Goal: Information Seeking & Learning: Check status

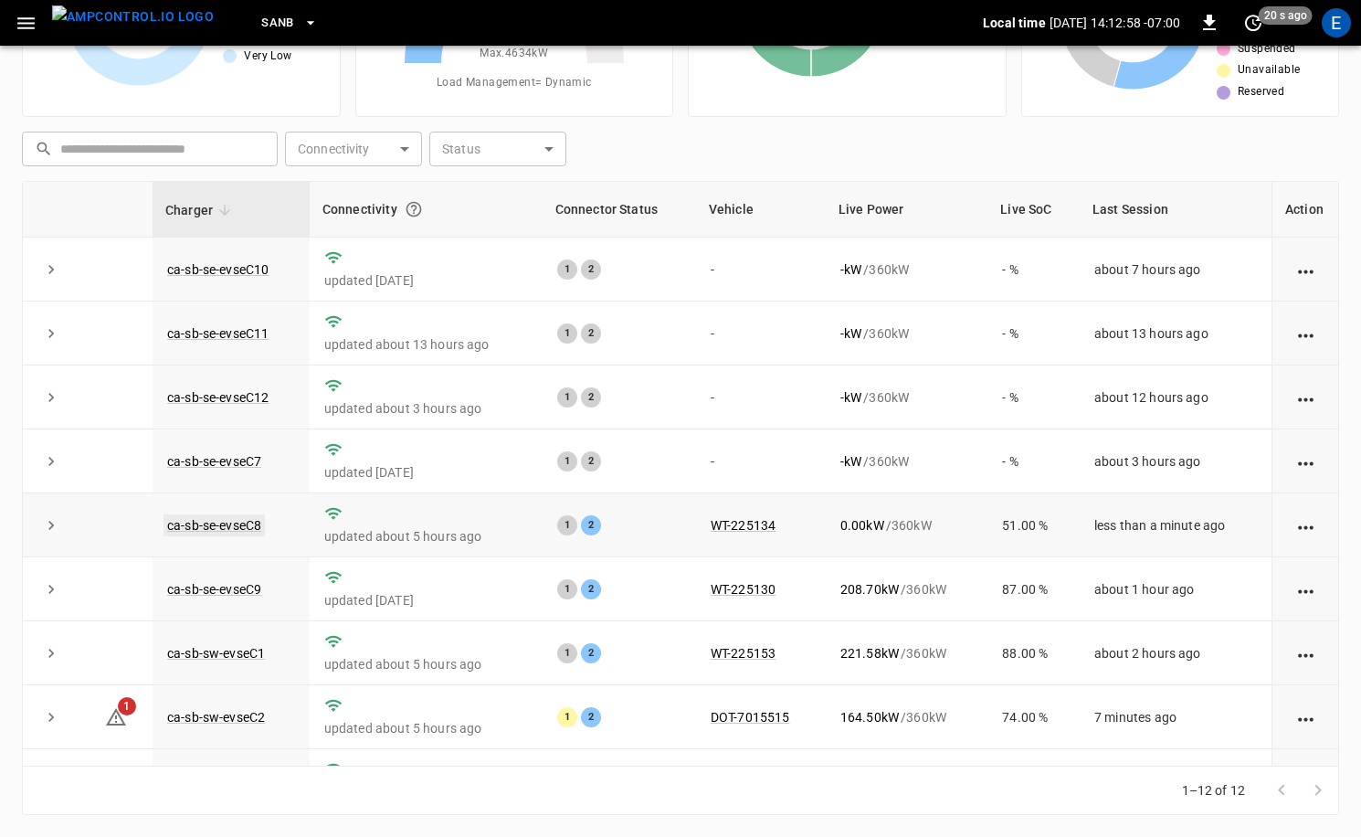
click at [257, 521] on link "ca-sb-se-evseC8" at bounding box center [214, 525] width 101 height 22
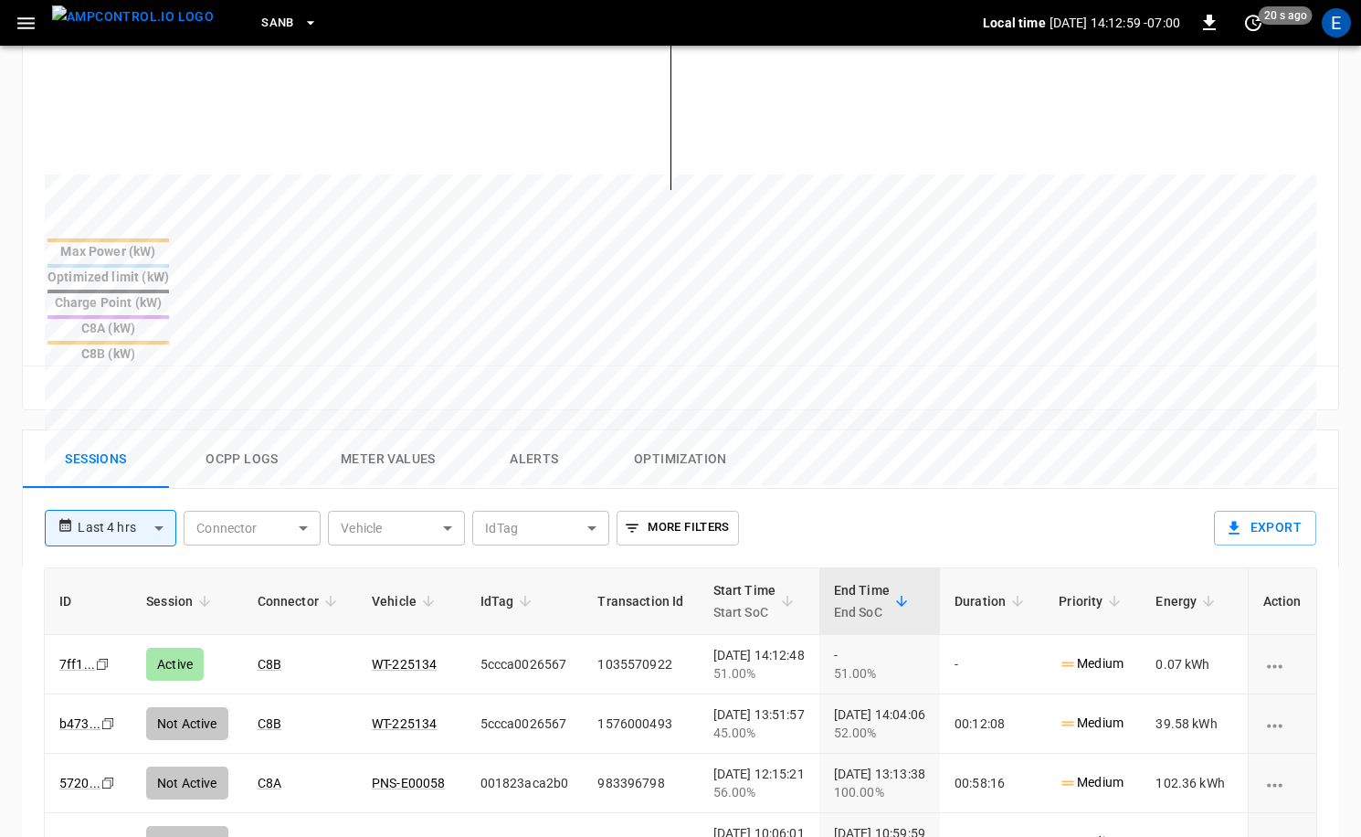
scroll to position [662, 0]
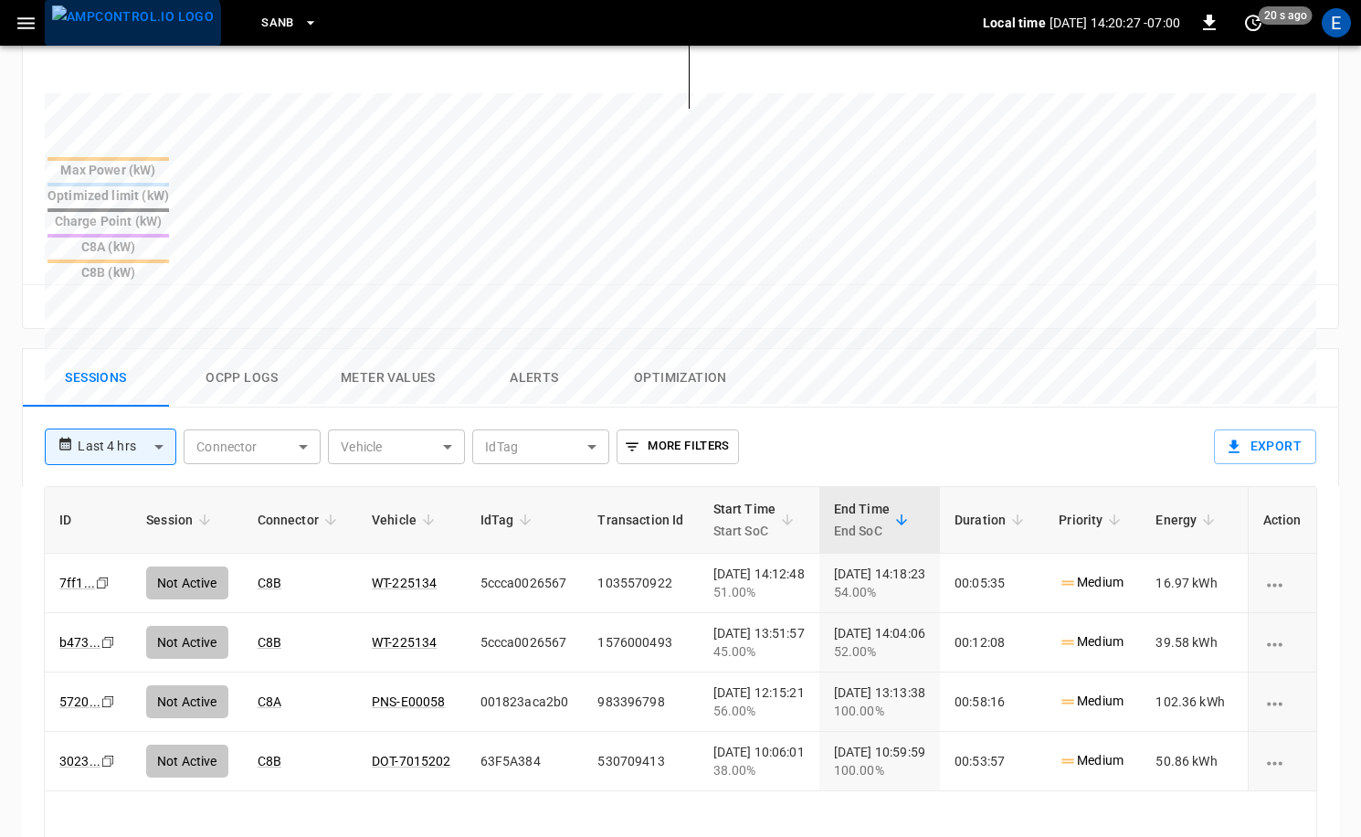
click at [132, 26] on img "menu" at bounding box center [133, 16] width 162 height 23
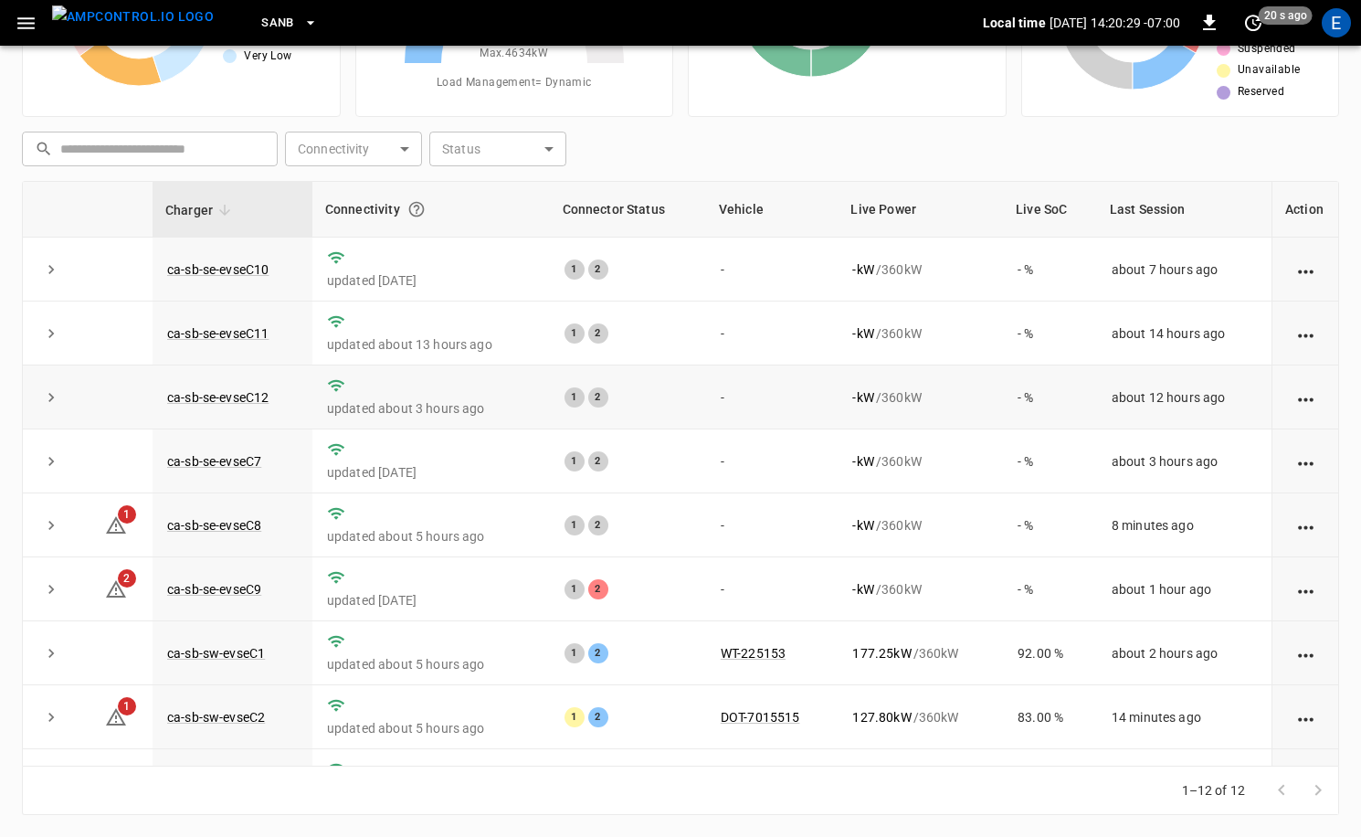
scroll to position [239, 0]
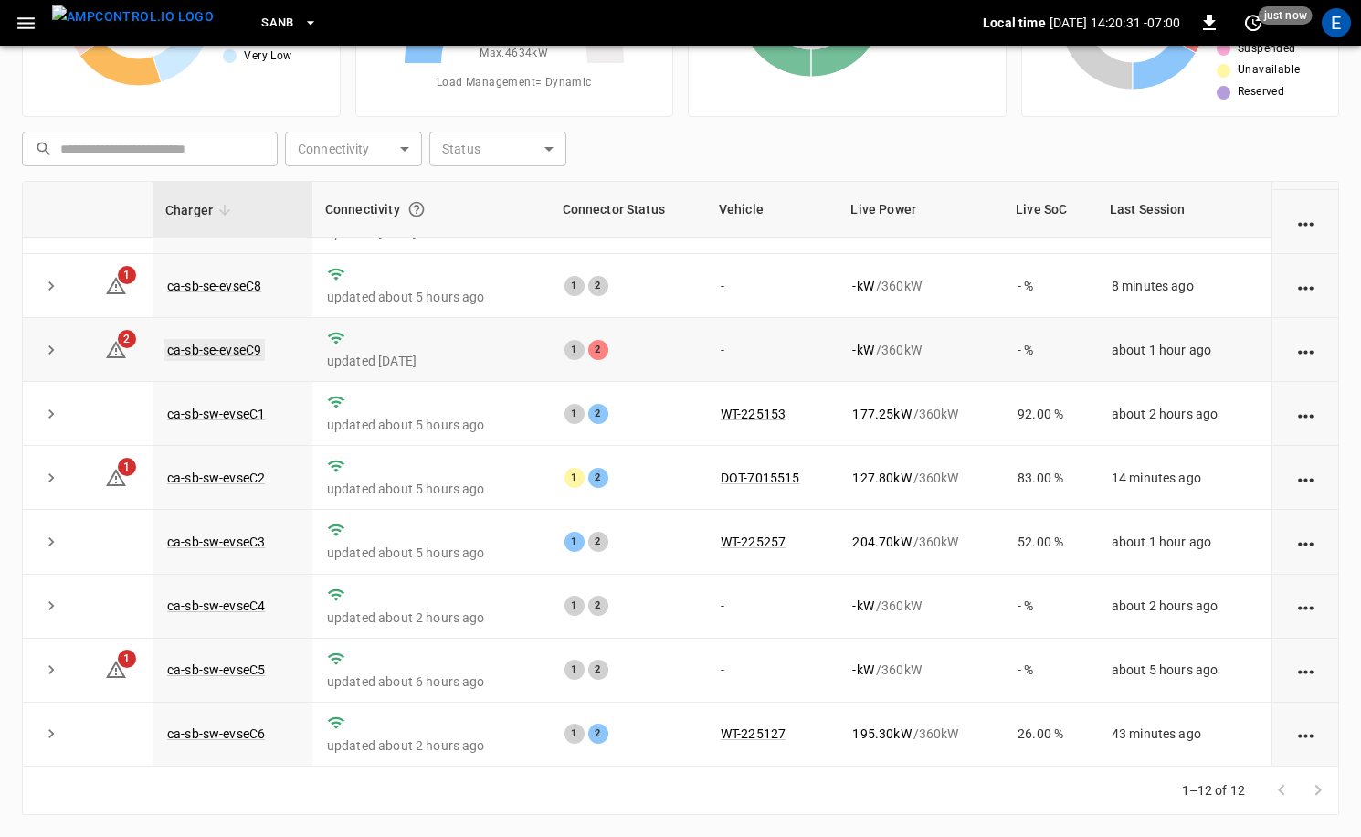
click at [231, 342] on link "ca-sb-se-evseC9" at bounding box center [214, 350] width 101 height 22
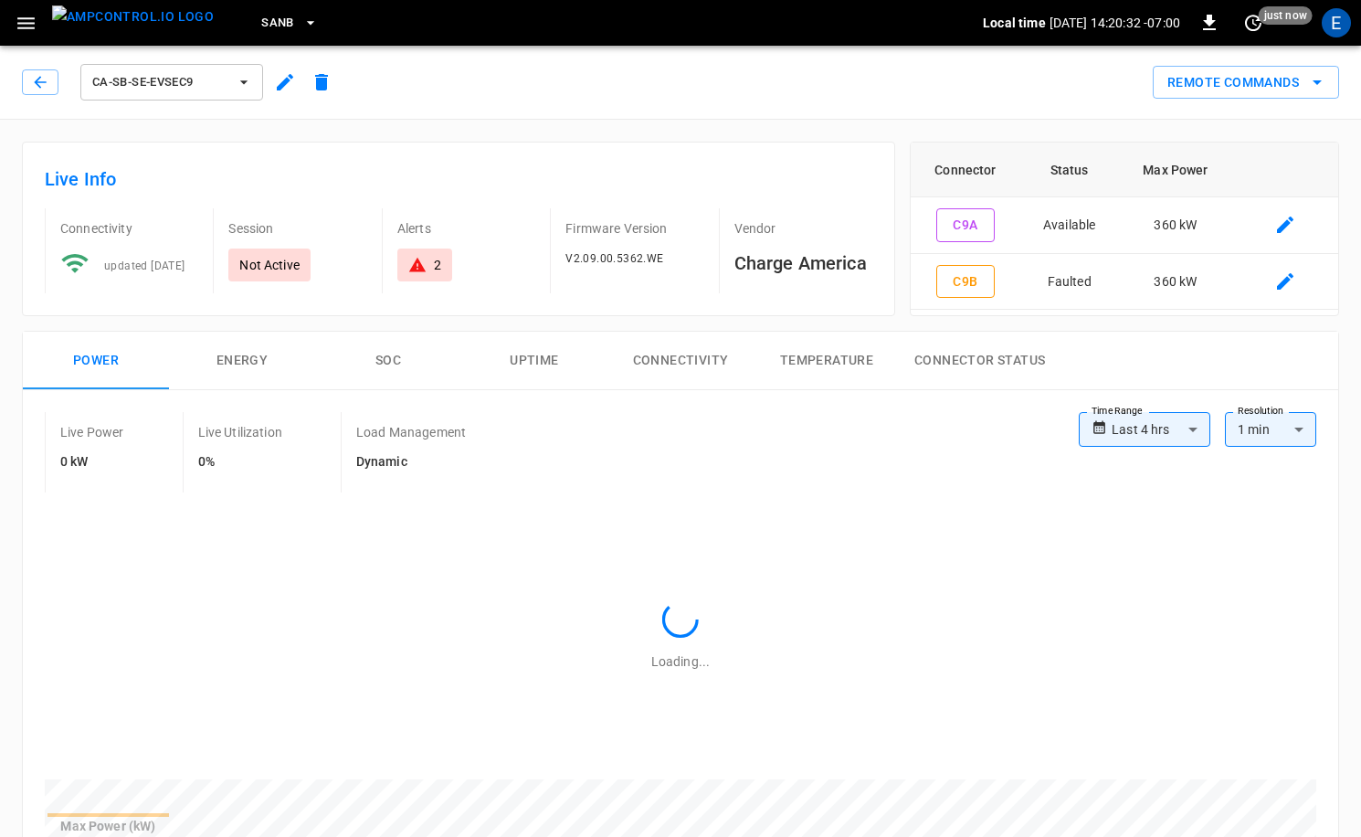
scroll to position [611, 0]
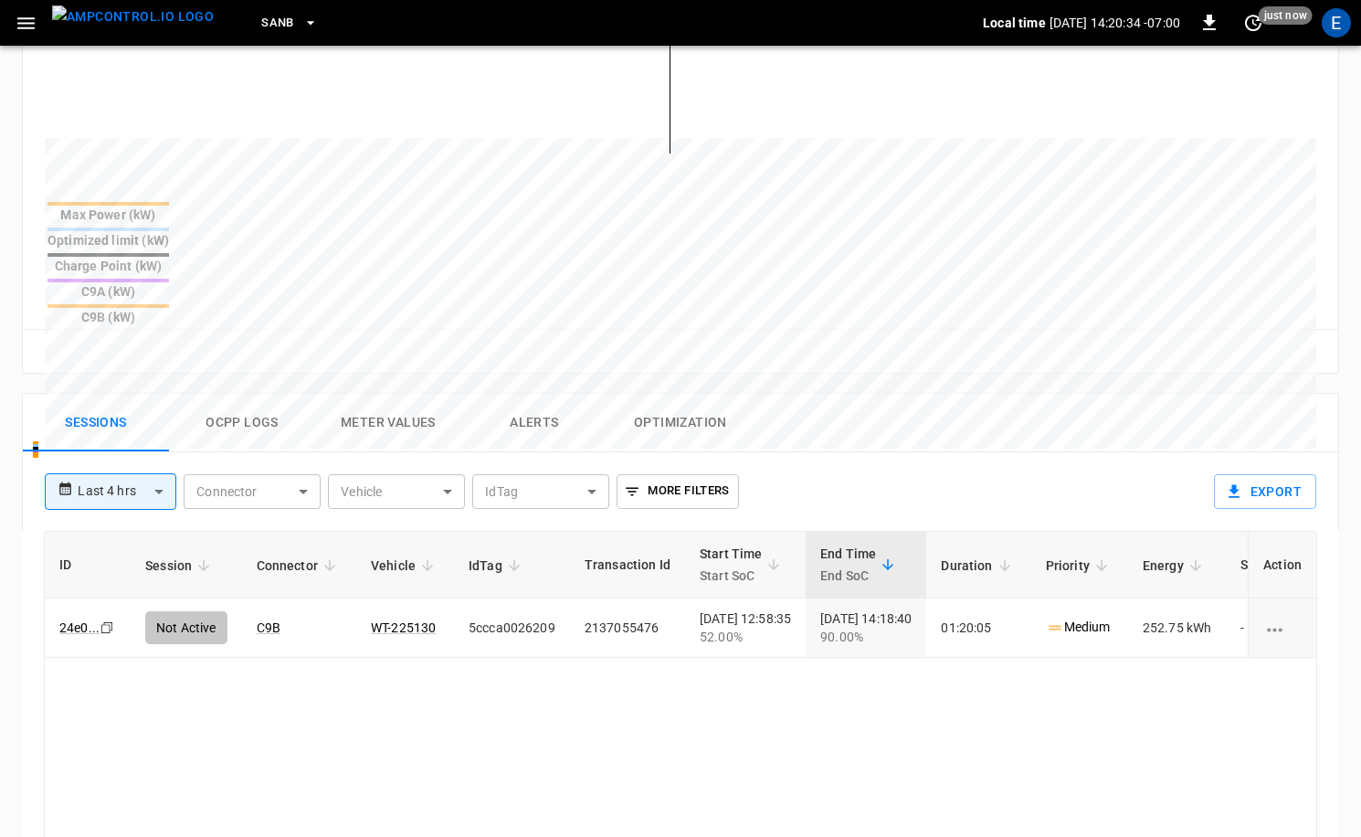
click at [128, 26] on img "menu" at bounding box center [133, 16] width 162 height 23
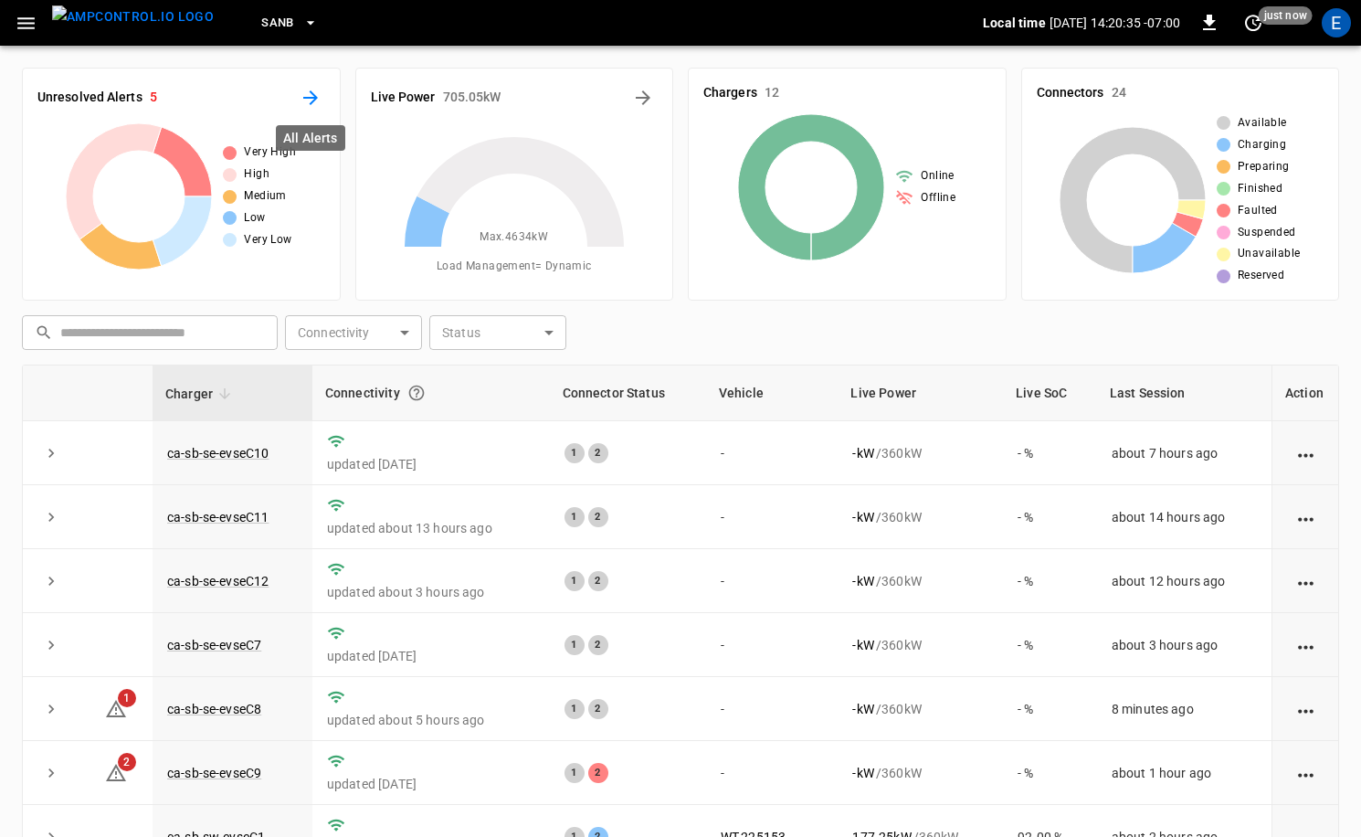
click at [316, 94] on icon "All Alerts" at bounding box center [311, 98] width 22 height 22
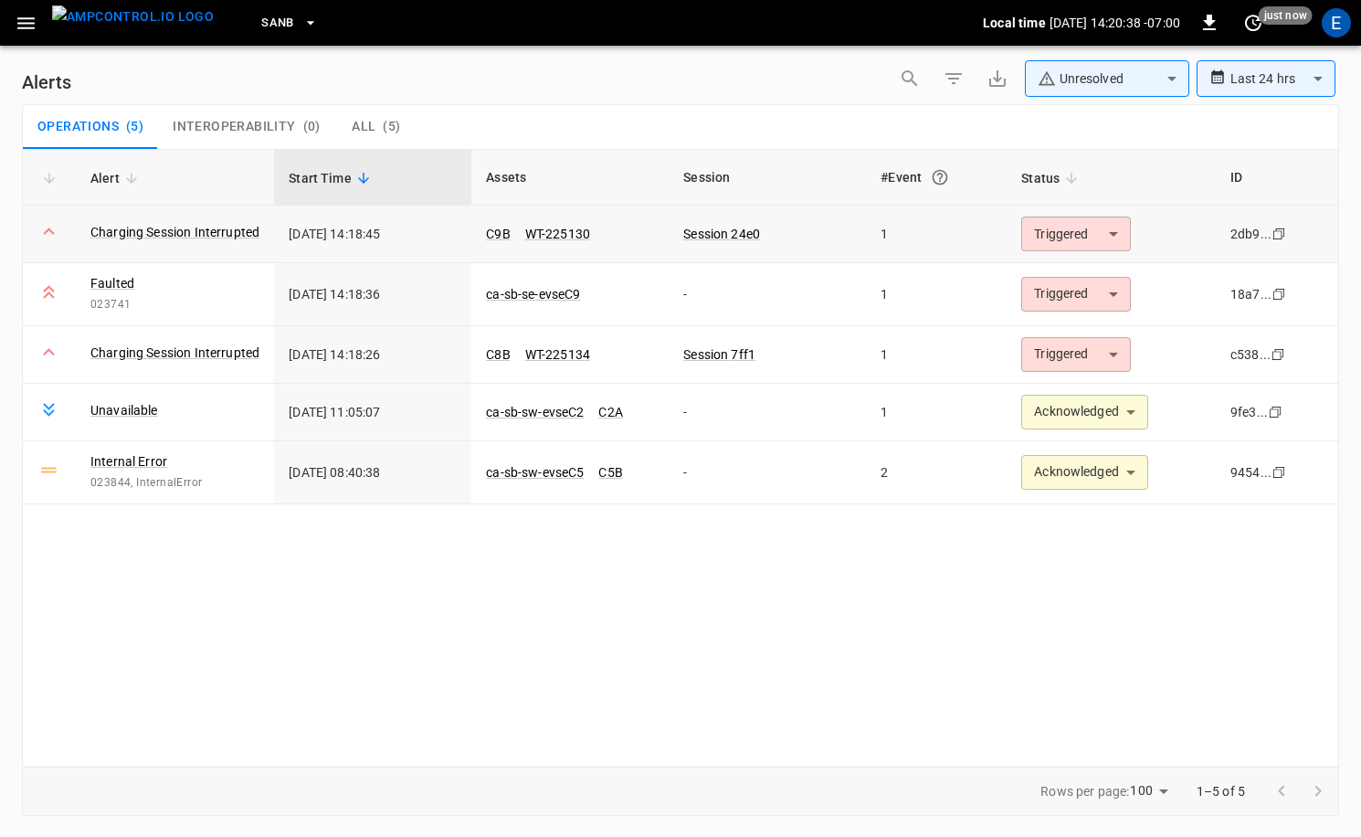
click at [1106, 236] on body "**********" at bounding box center [680, 415] width 1361 height 830
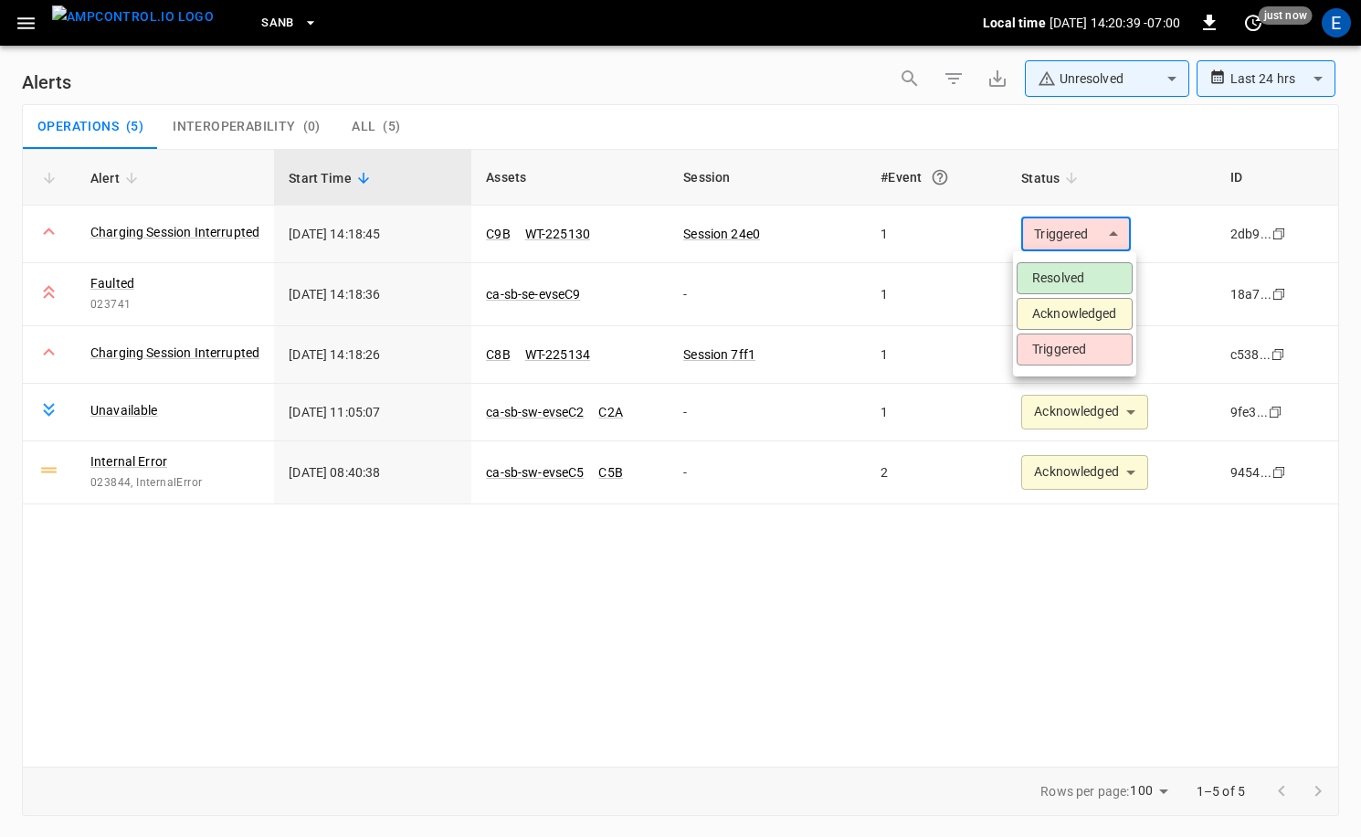
click at [1087, 303] on li "Acknowledged" at bounding box center [1075, 314] width 116 height 32
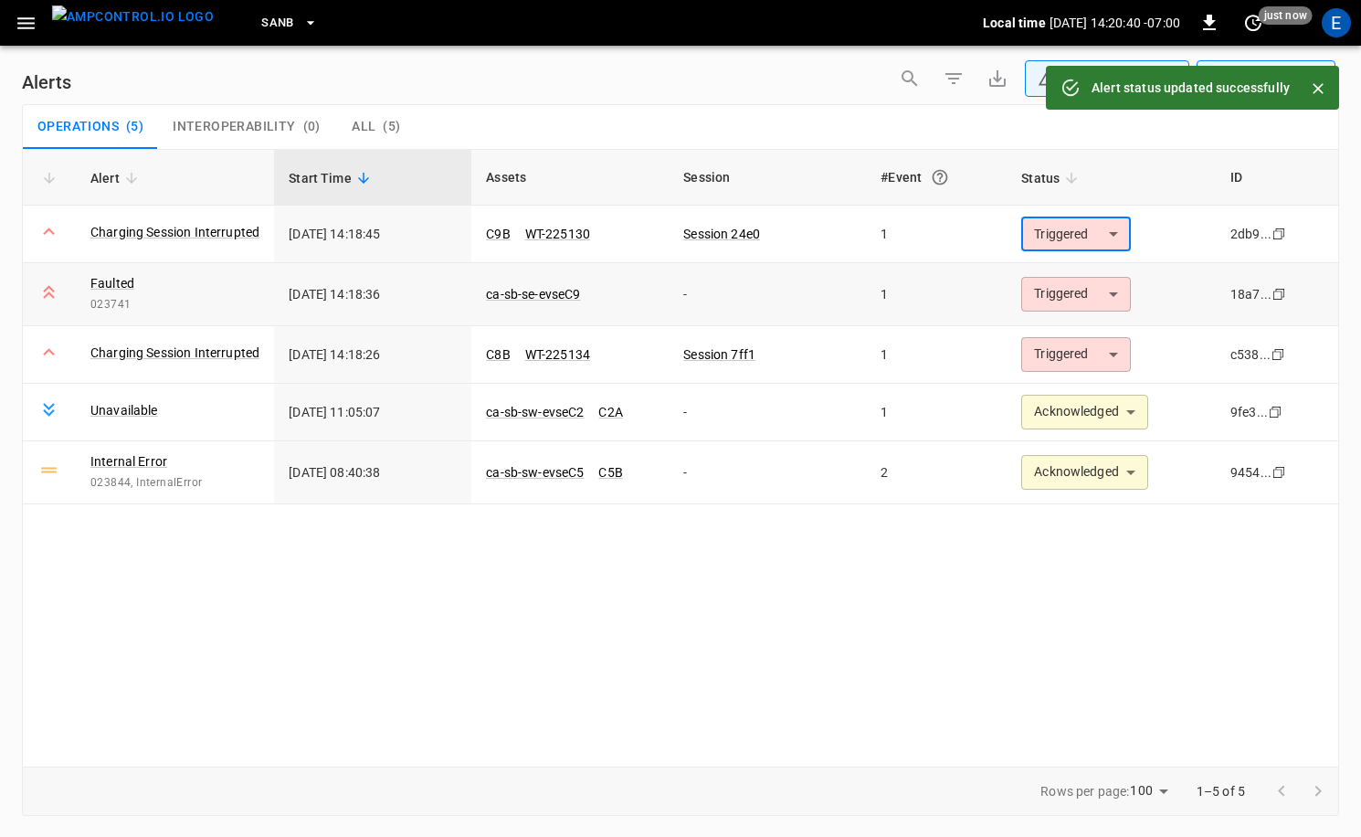
type input "**********"
click at [1088, 301] on body "**********" at bounding box center [680, 415] width 1361 height 830
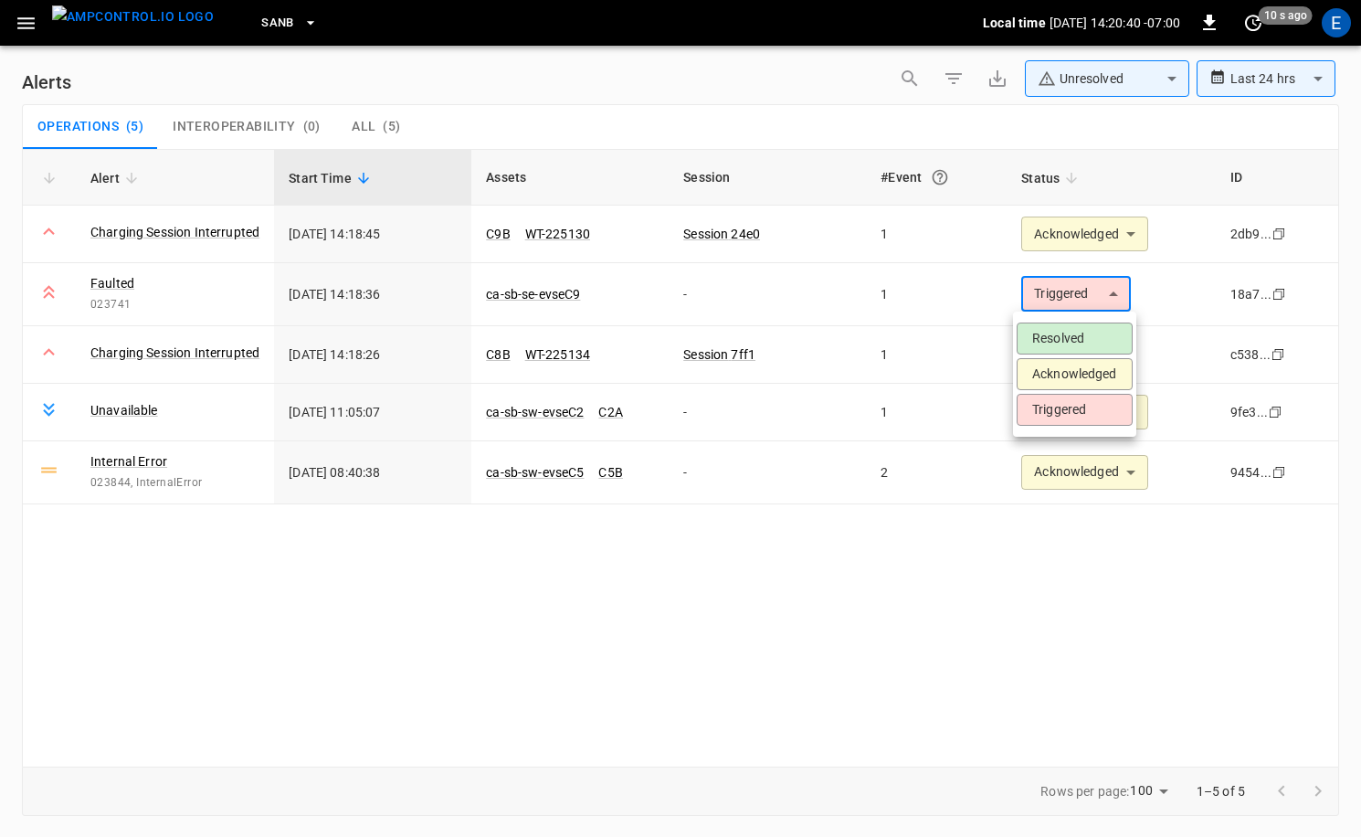
click at [1076, 369] on li "Acknowledged" at bounding box center [1075, 374] width 116 height 32
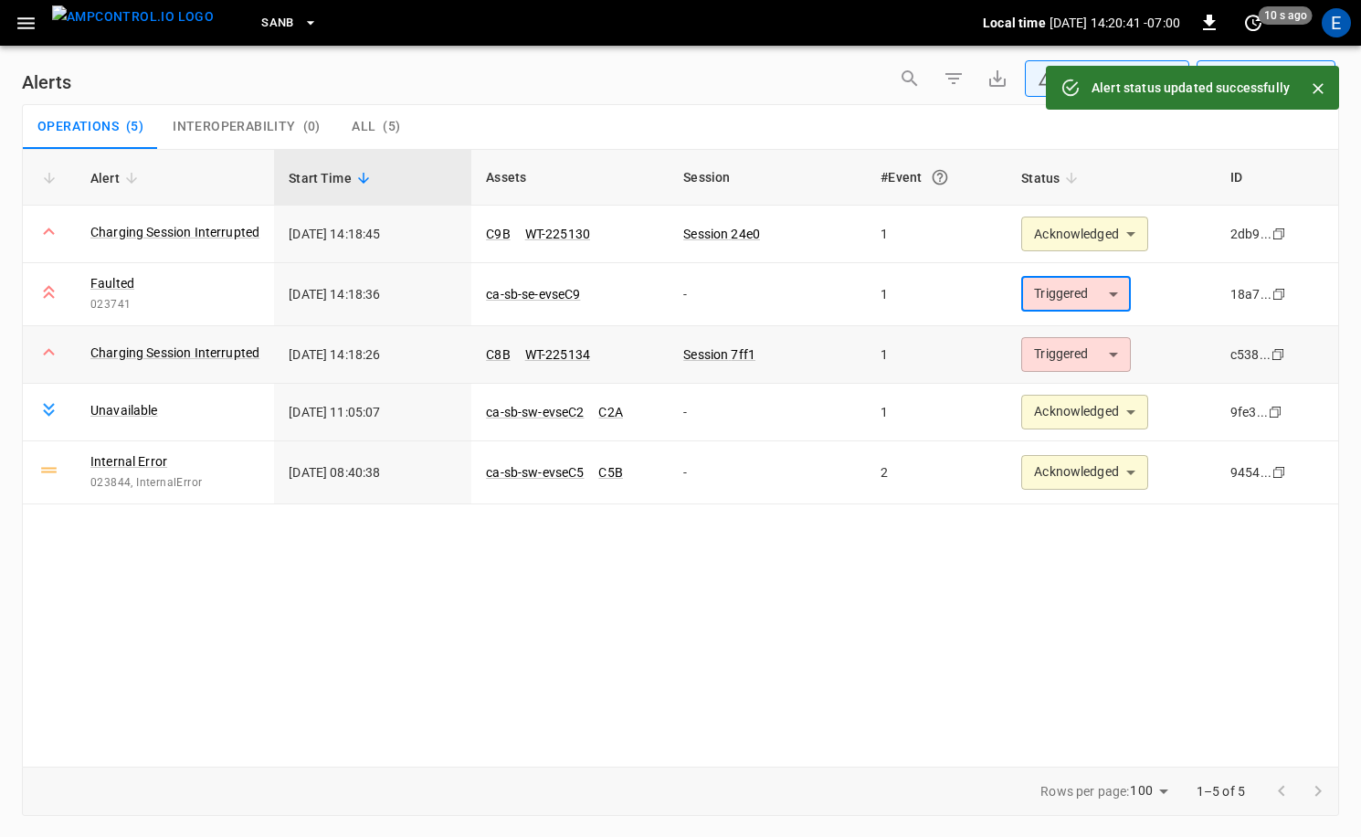
type input "**********"
click at [1078, 353] on body "**********" at bounding box center [680, 415] width 1361 height 830
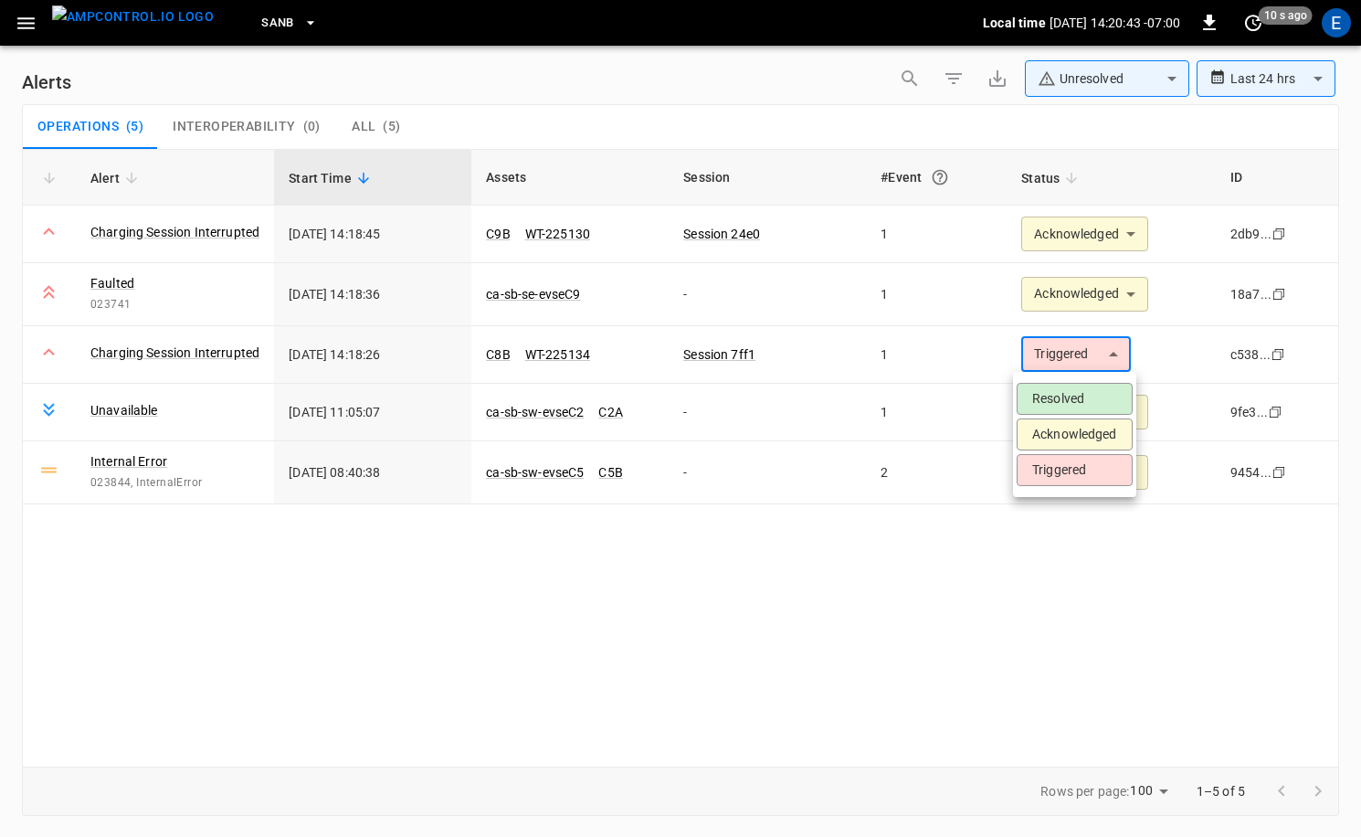
click at [1079, 437] on li "Acknowledged" at bounding box center [1075, 434] width 116 height 32
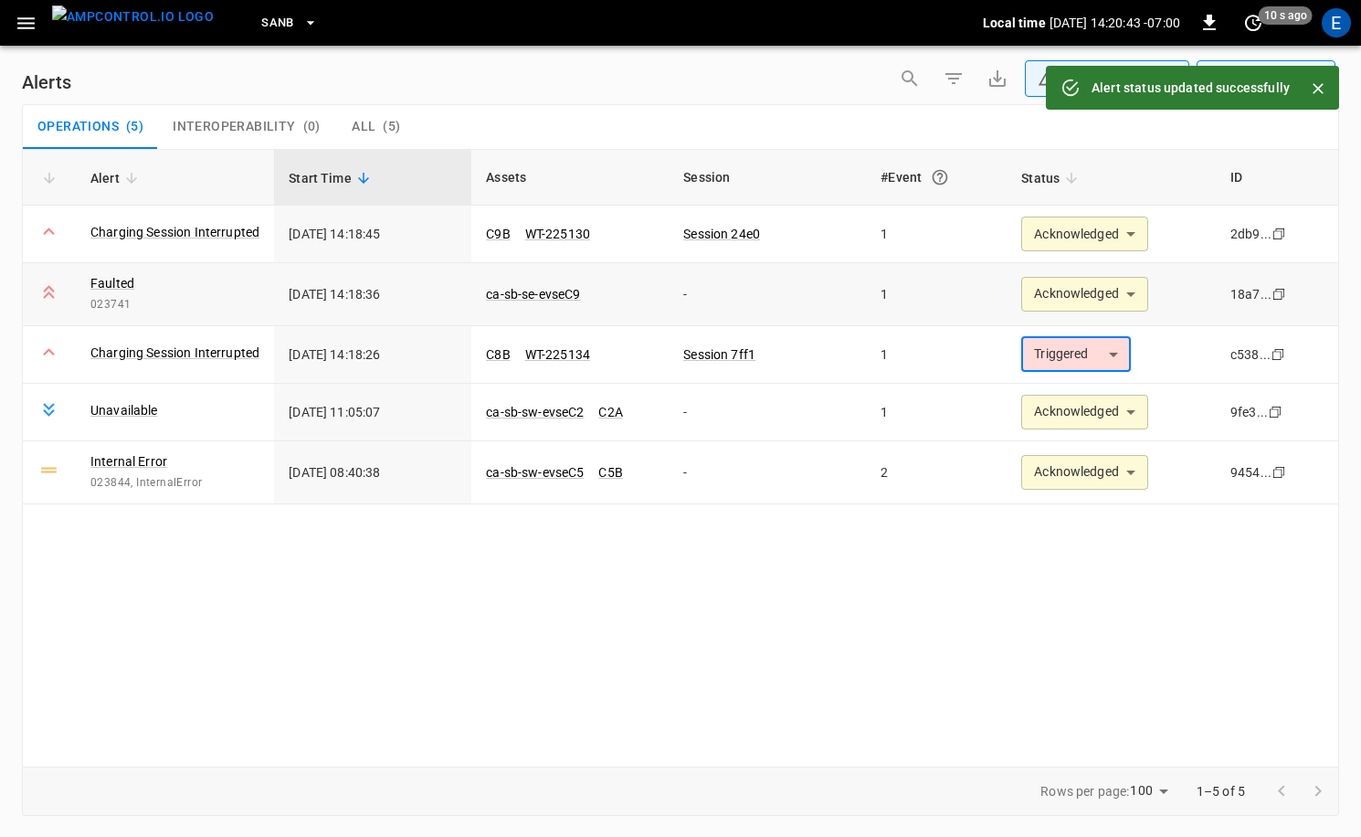
type input "**********"
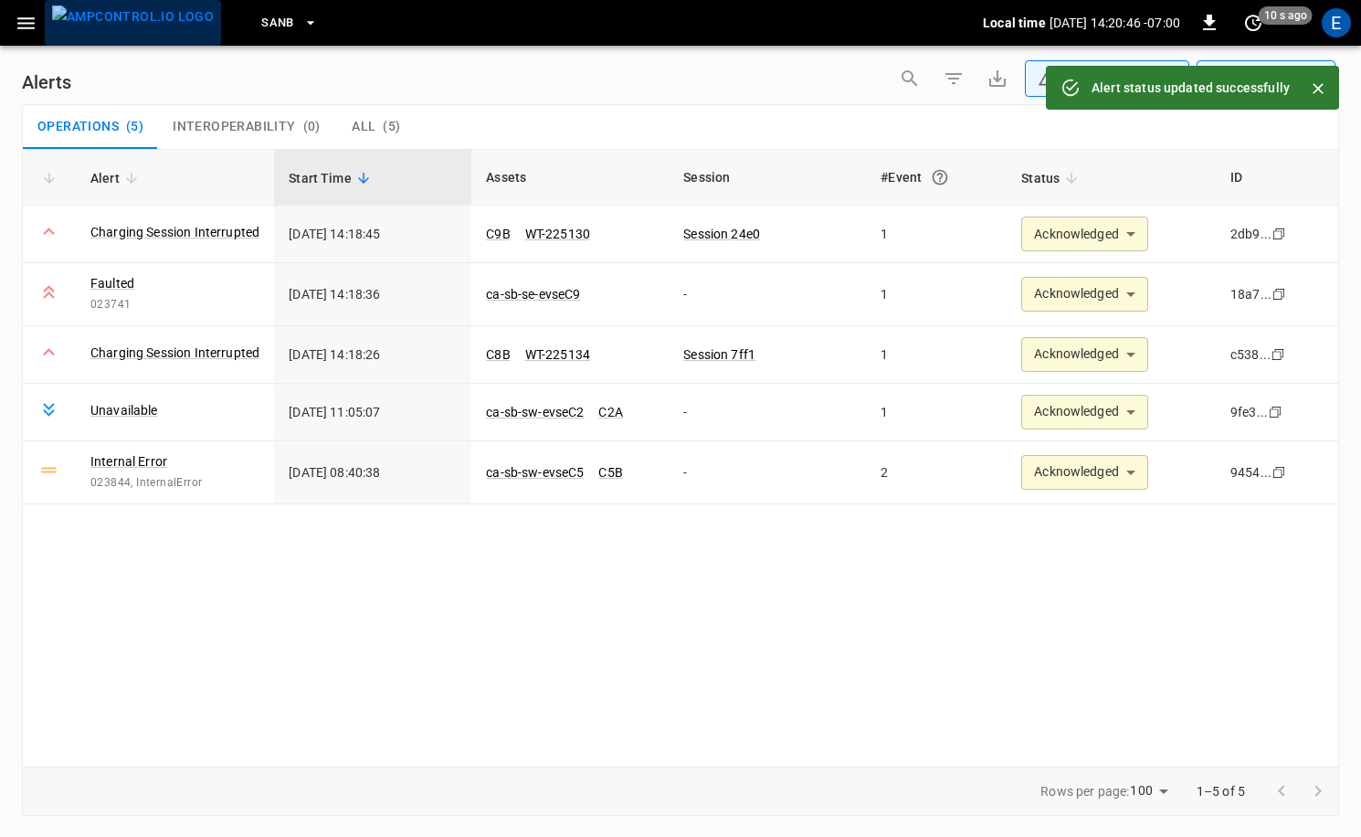
click at [157, 26] on img "menu" at bounding box center [133, 16] width 162 height 23
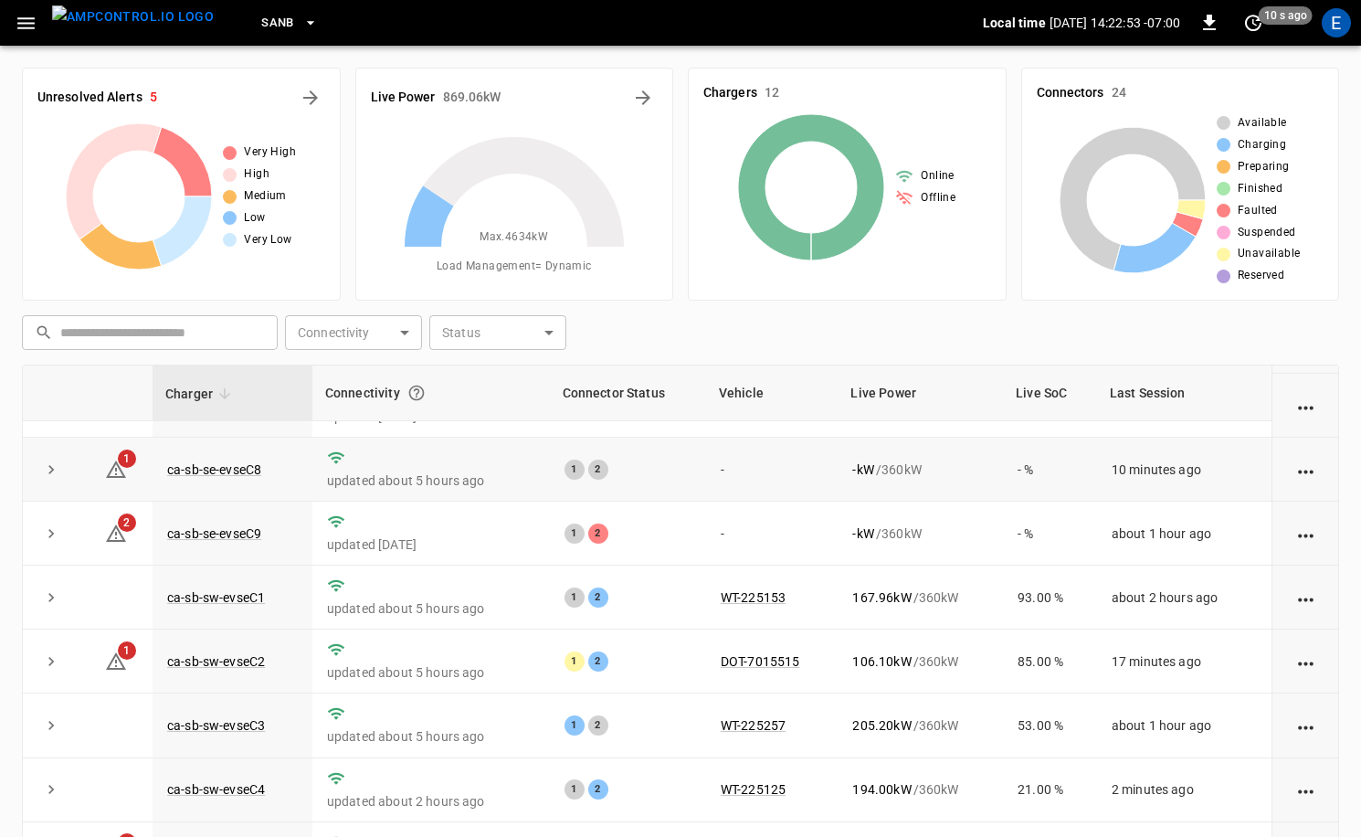
scroll to position [184, 0]
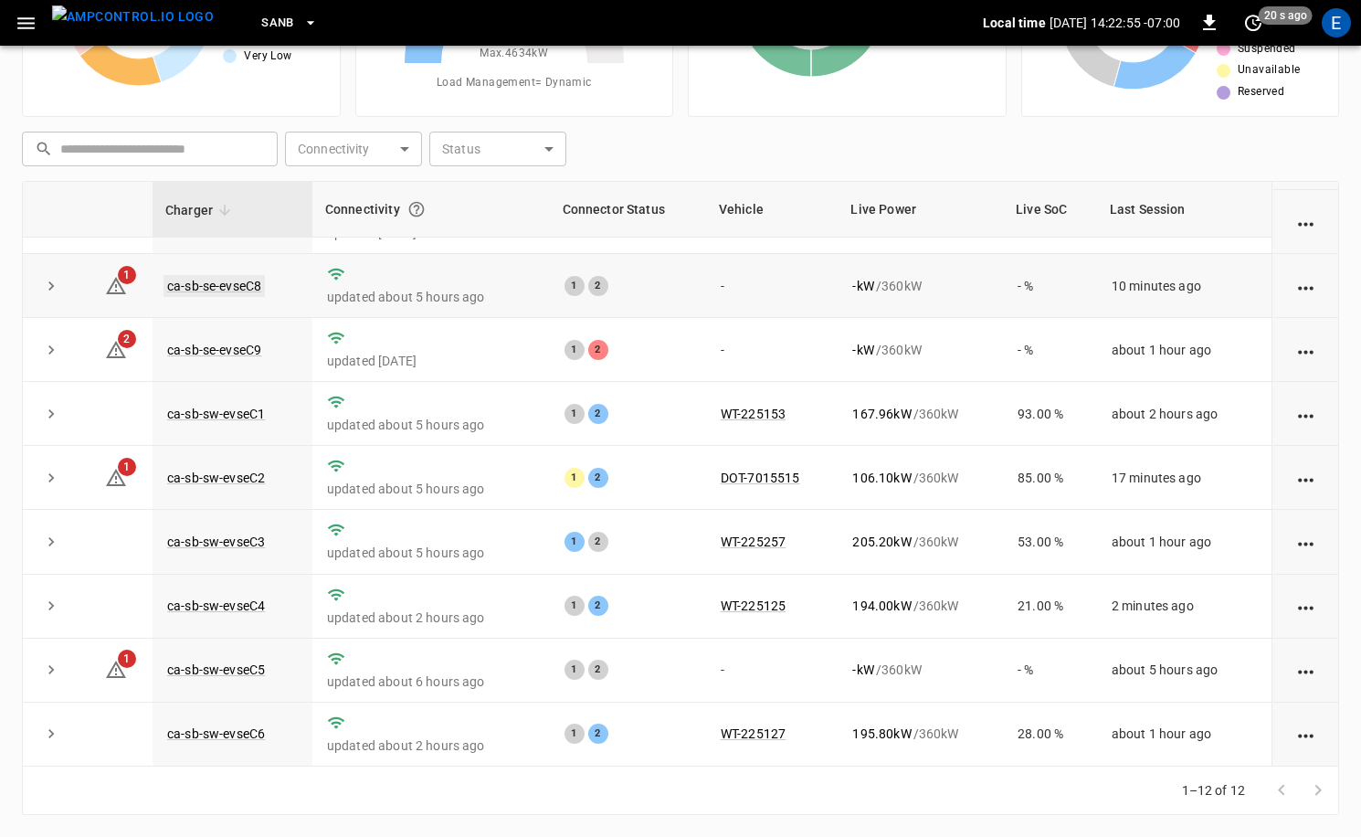
click at [232, 278] on link "ca-sb-se-evseC8" at bounding box center [214, 286] width 101 height 22
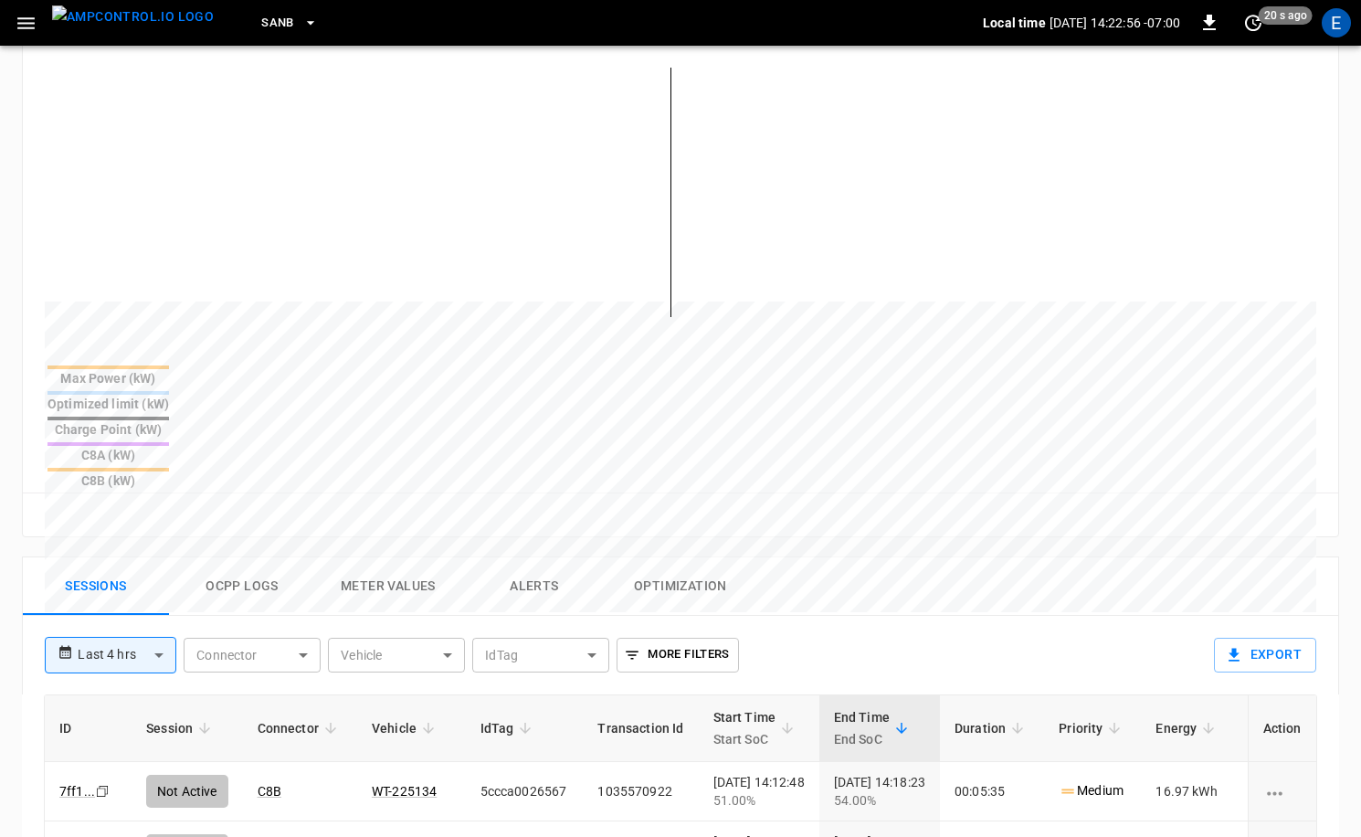
scroll to position [505, 0]
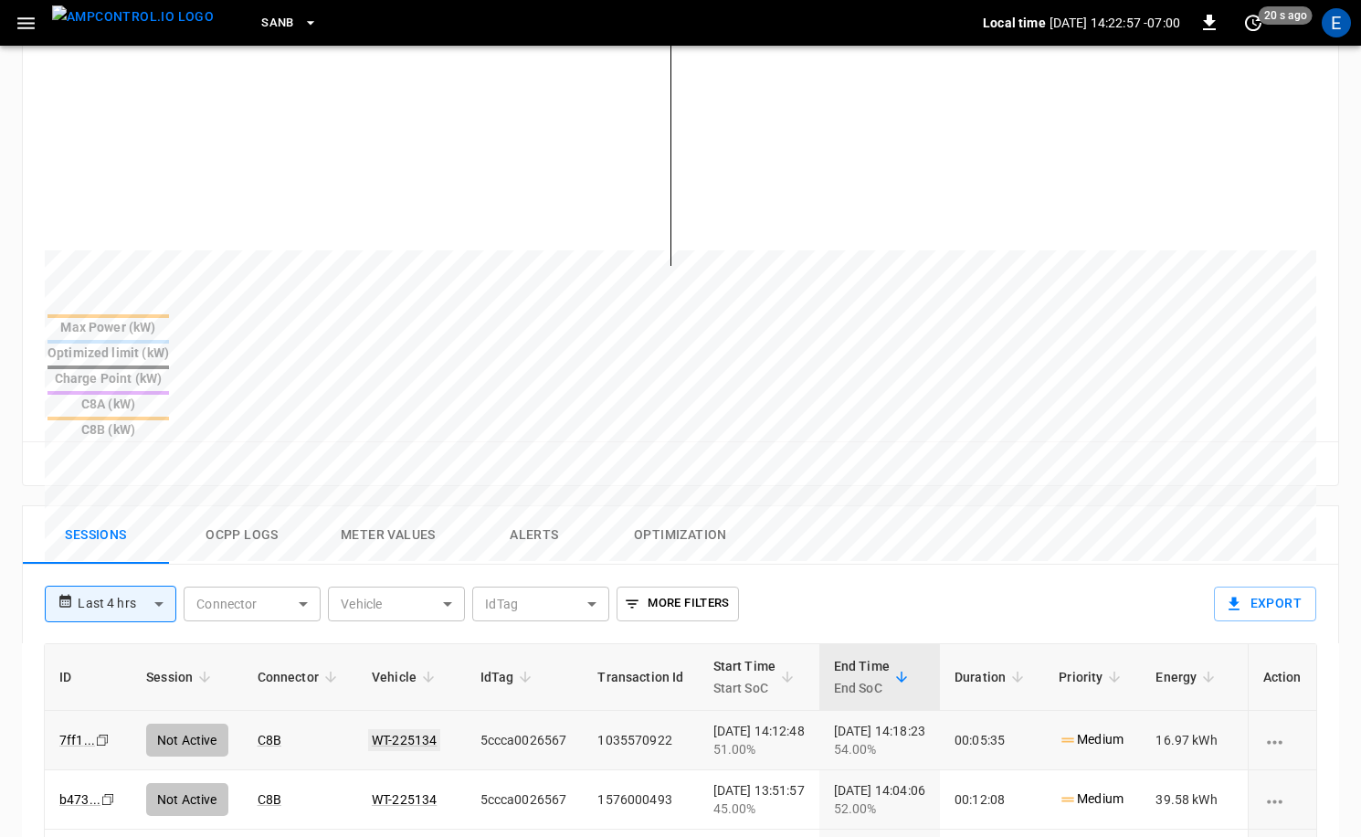
click at [427, 729] on link "WT-225134" at bounding box center [404, 740] width 72 height 22
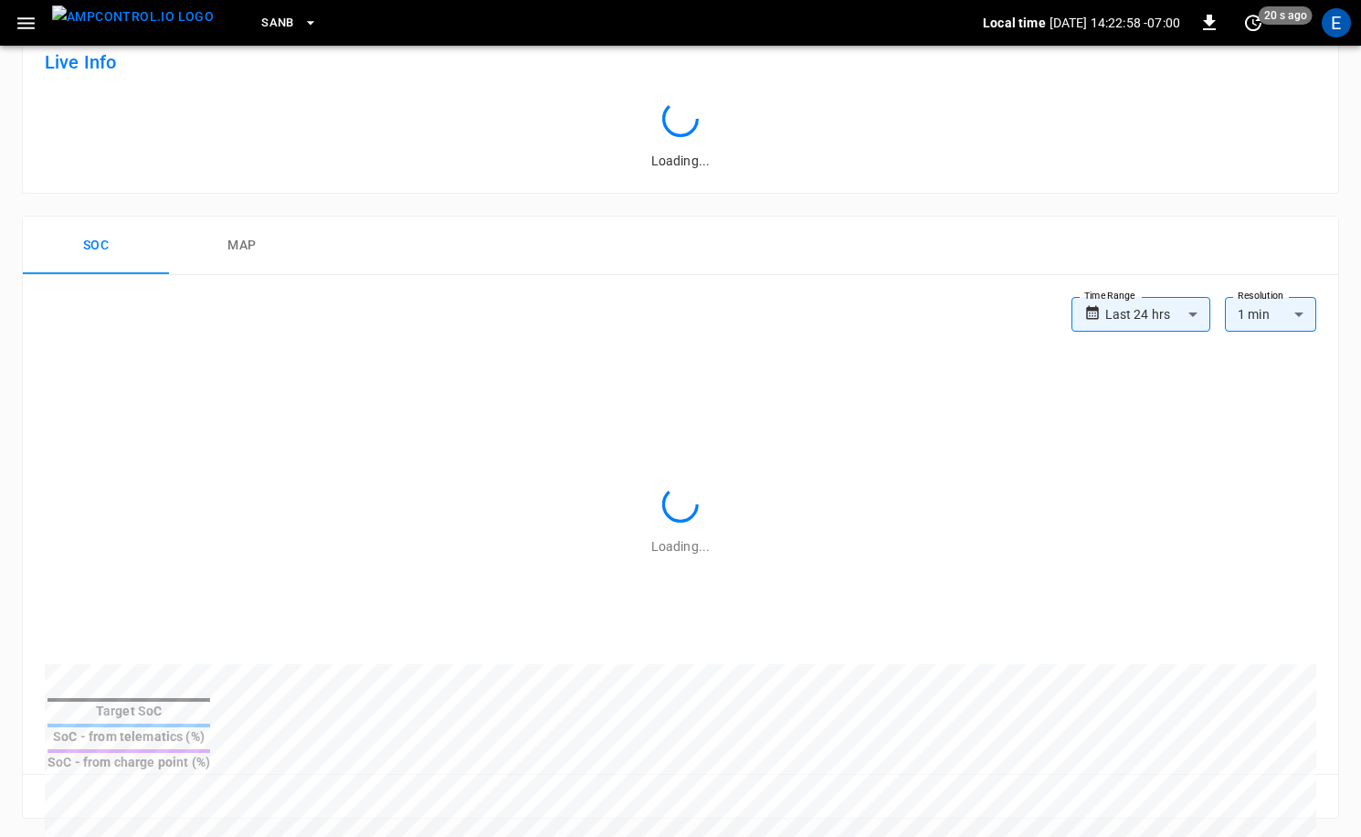
scroll to position [505, 0]
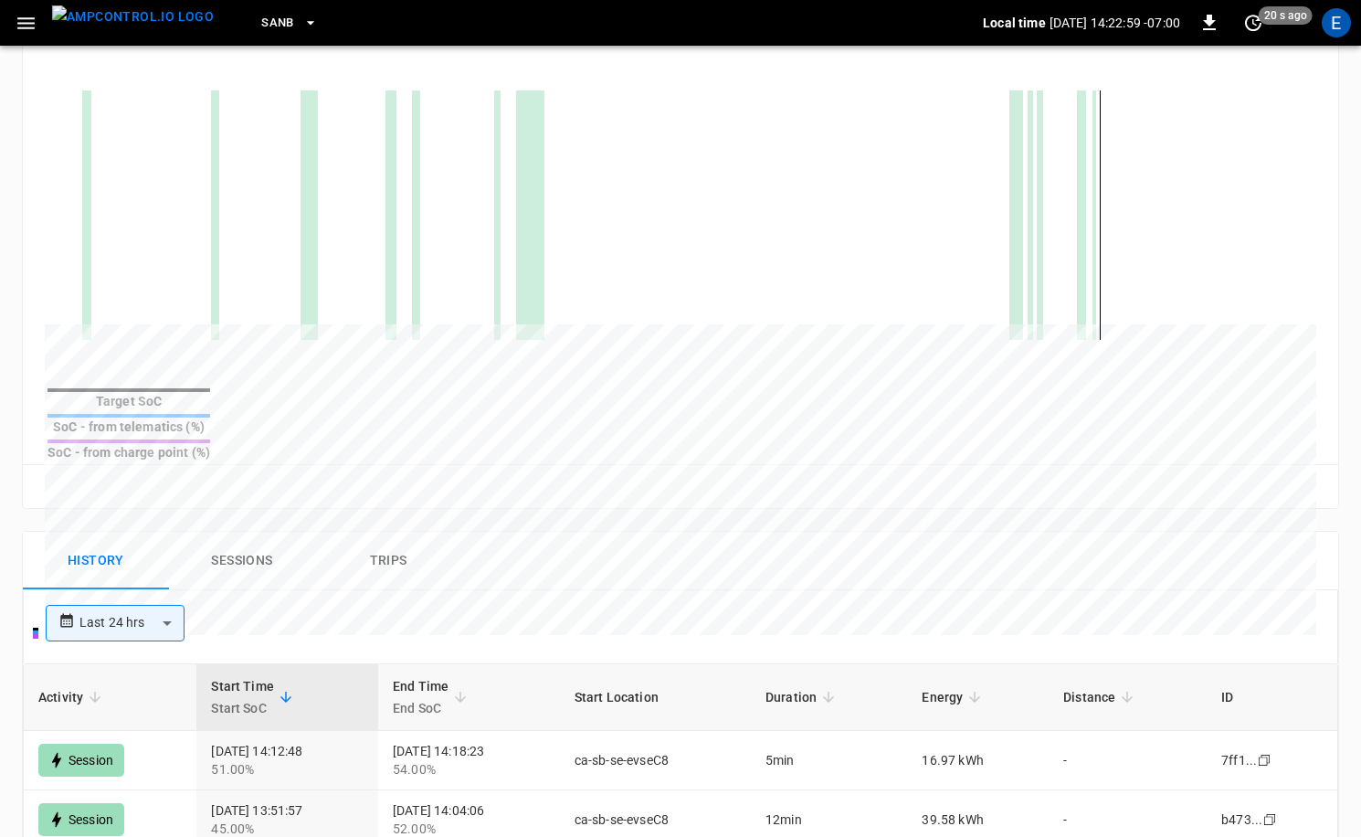
click at [146, 28] on img "menu" at bounding box center [133, 16] width 162 height 23
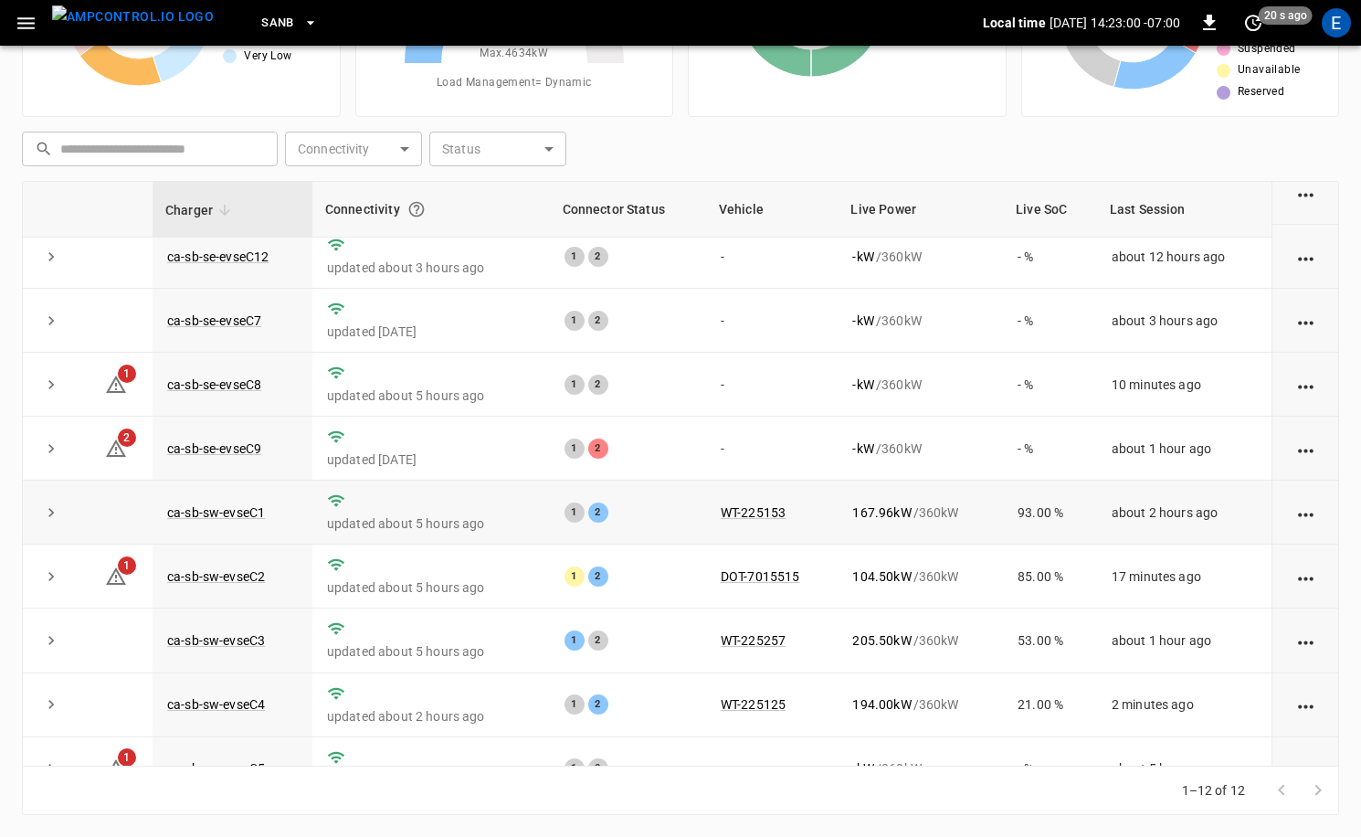
scroll to position [239, 0]
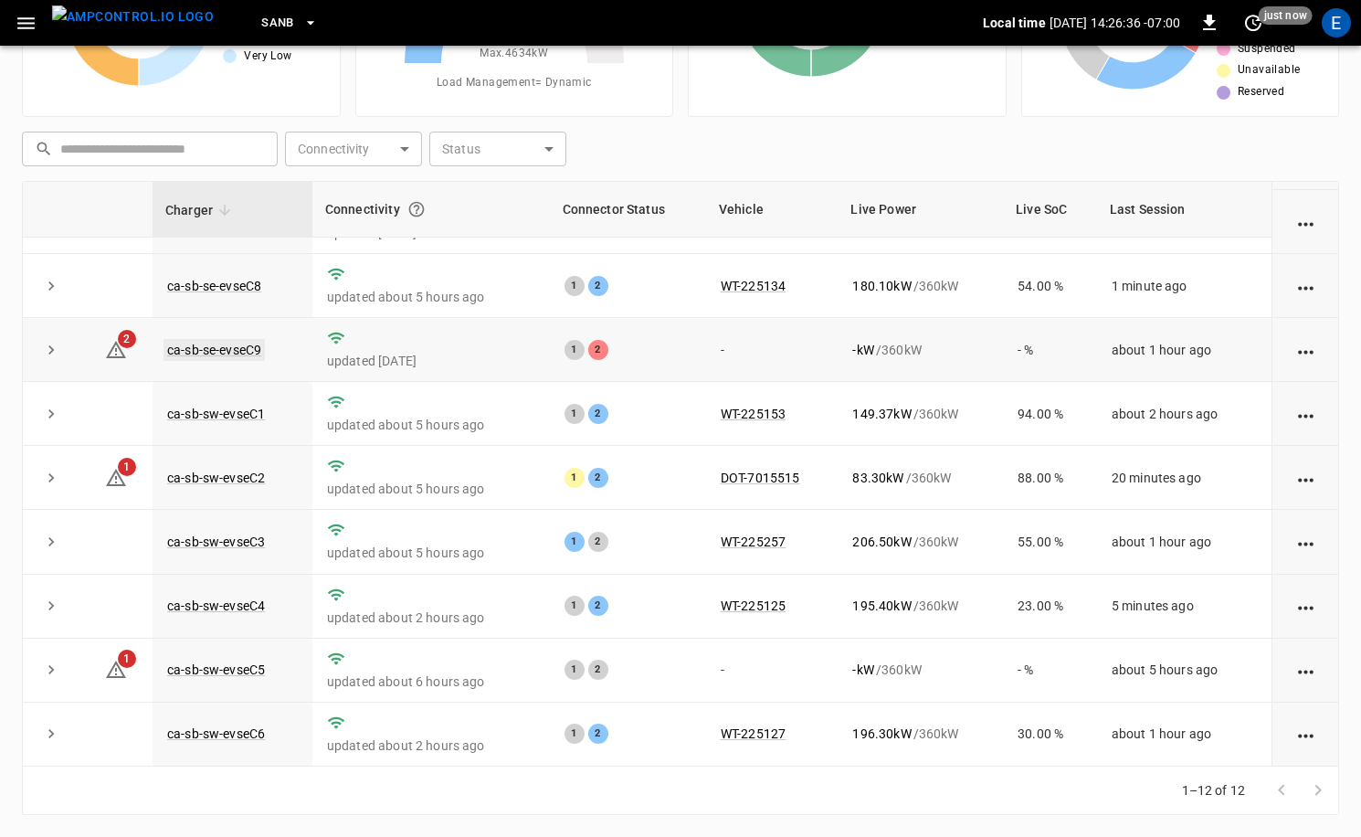
drag, startPoint x: 264, startPoint y: 343, endPoint x: 249, endPoint y: 346, distance: 15.1
click at [259, 344] on td "ca-sb-se-evseC9" at bounding box center [233, 350] width 160 height 64
click at [249, 346] on link "ca-sb-se-evseC9" at bounding box center [214, 350] width 101 height 22
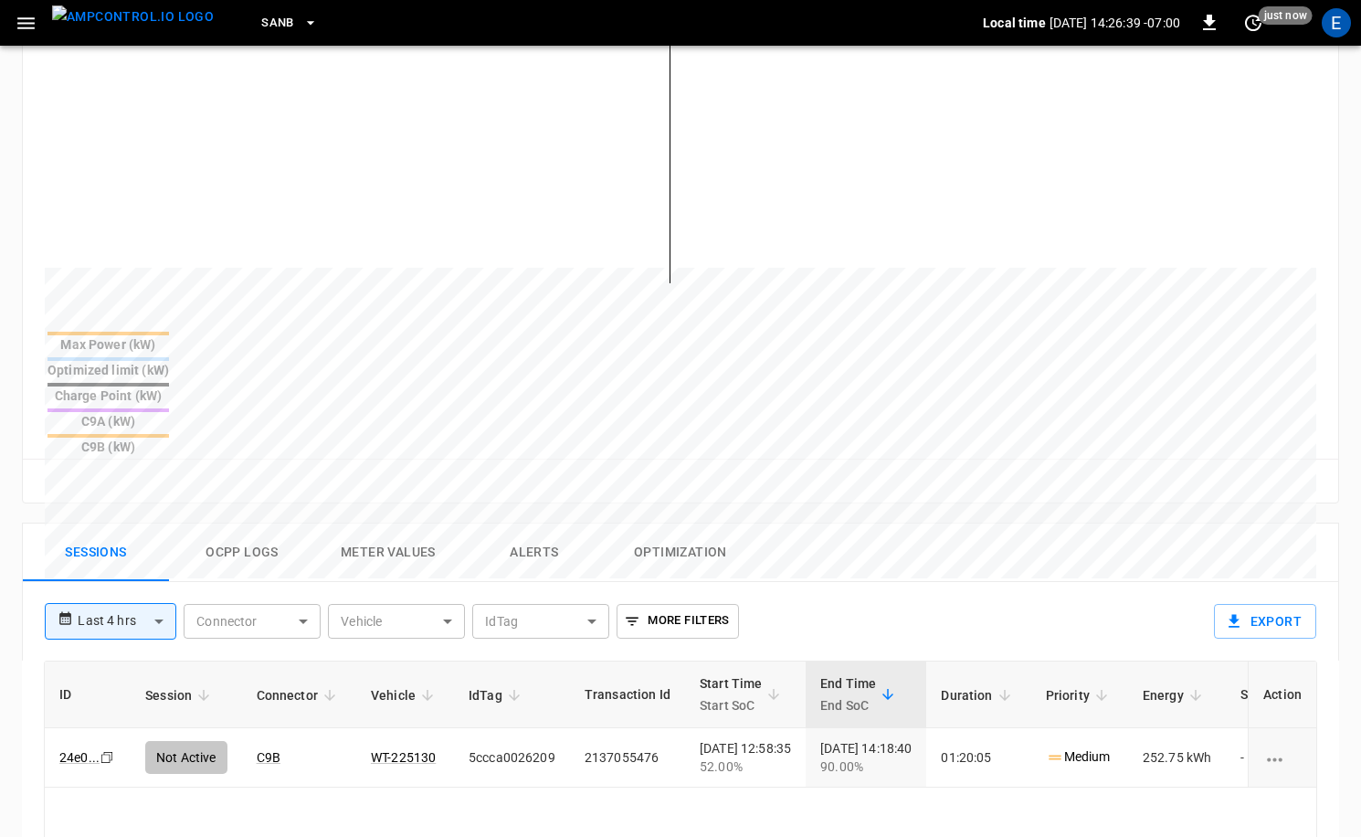
scroll to position [496, 0]
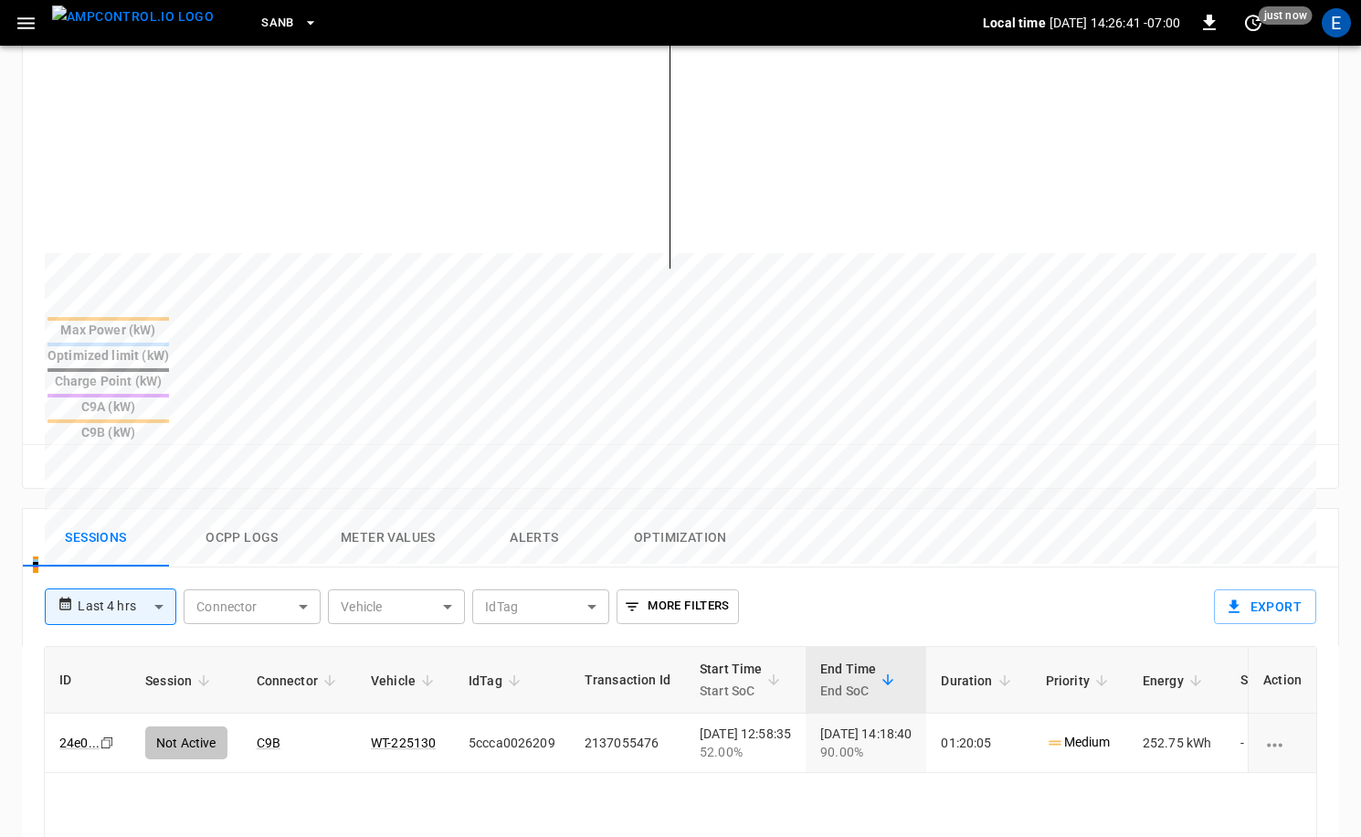
click at [148, 16] on img "menu" at bounding box center [133, 16] width 162 height 23
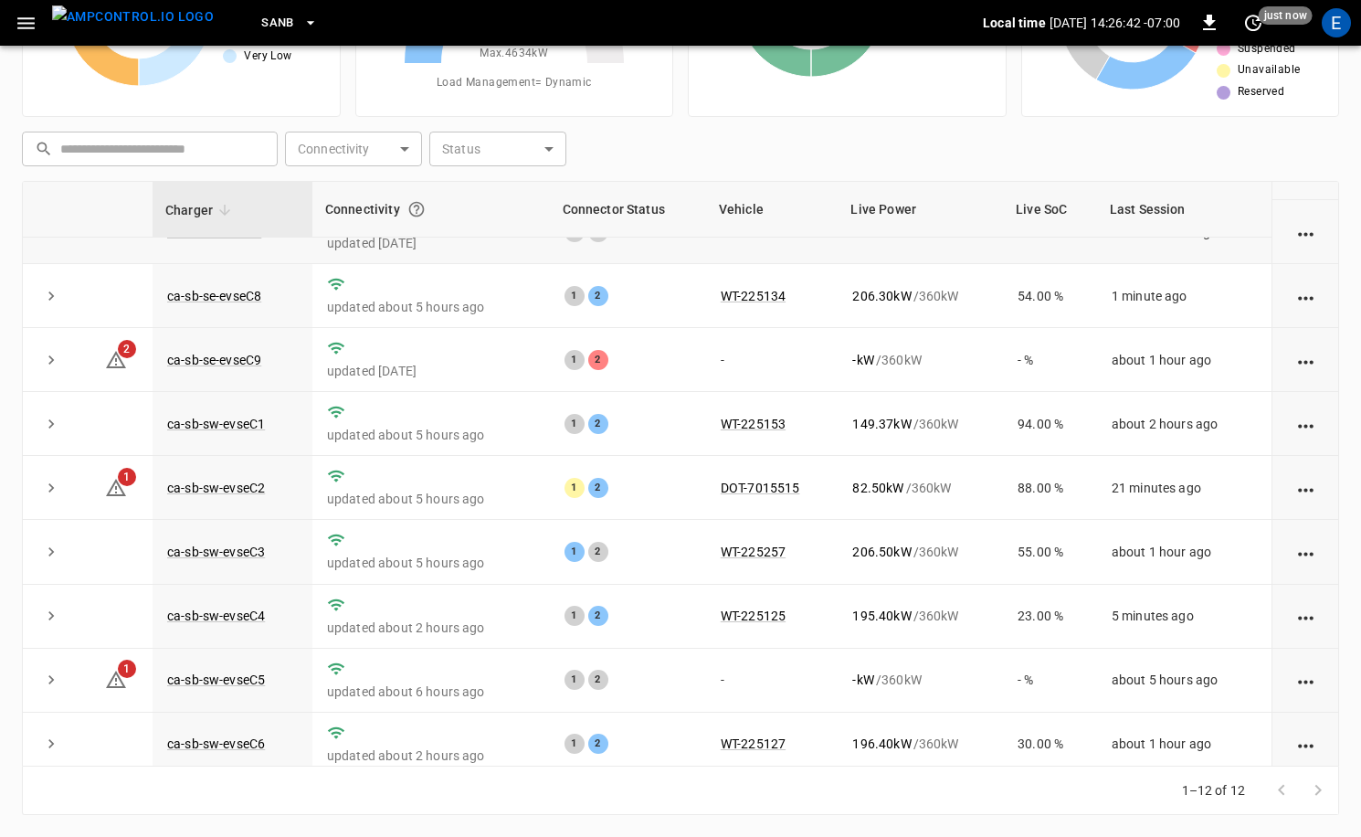
scroll to position [239, 0]
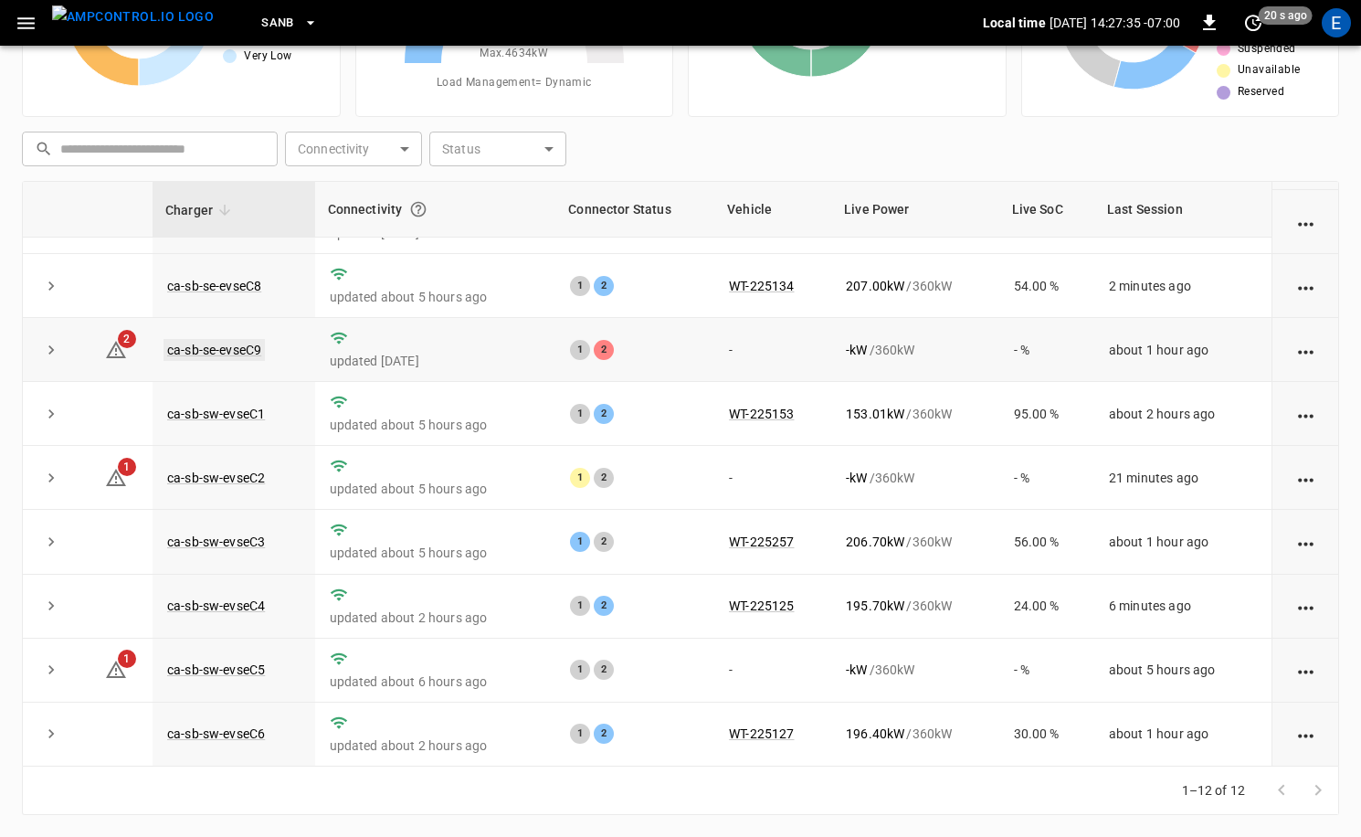
click at [247, 349] on link "ca-sb-se-evseC9" at bounding box center [214, 350] width 101 height 22
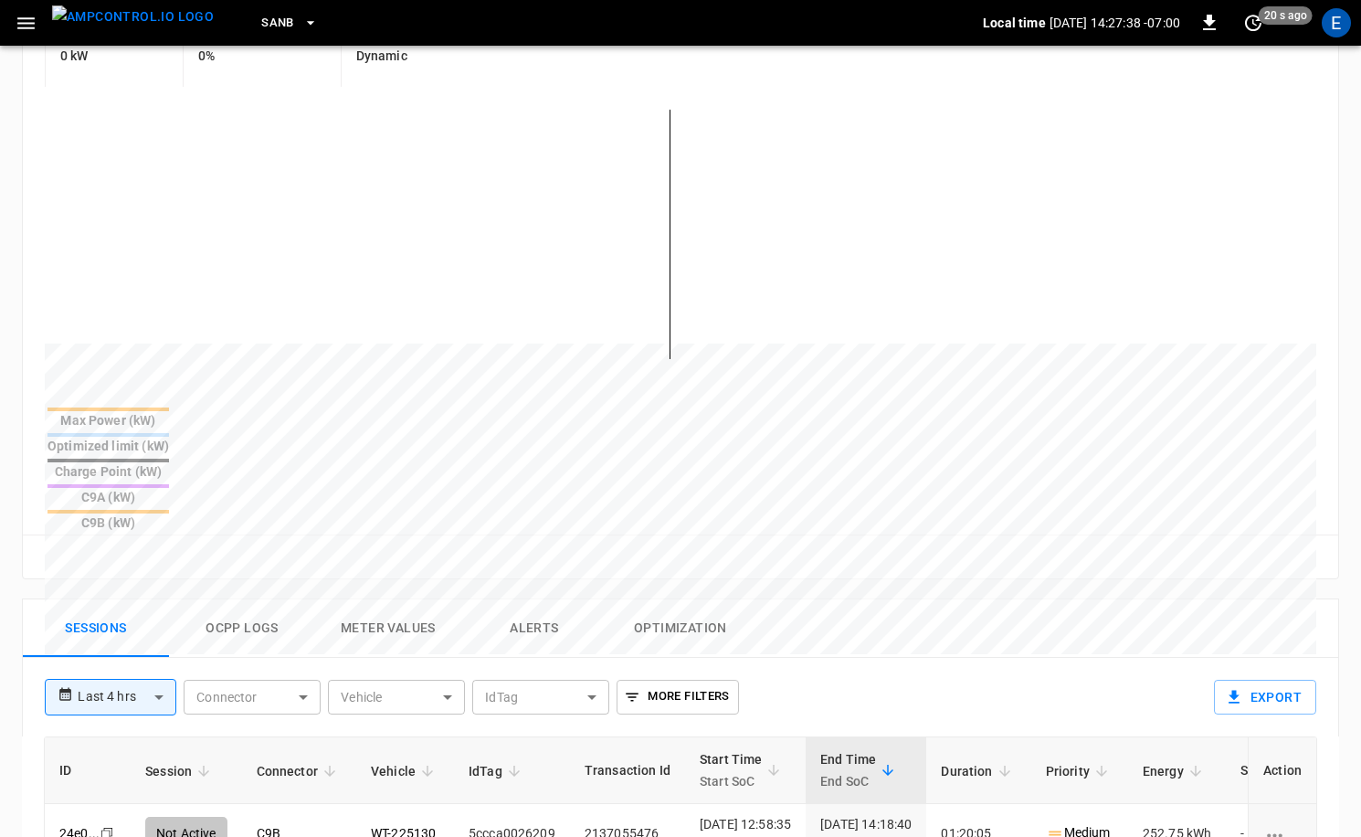
scroll to position [658, 0]
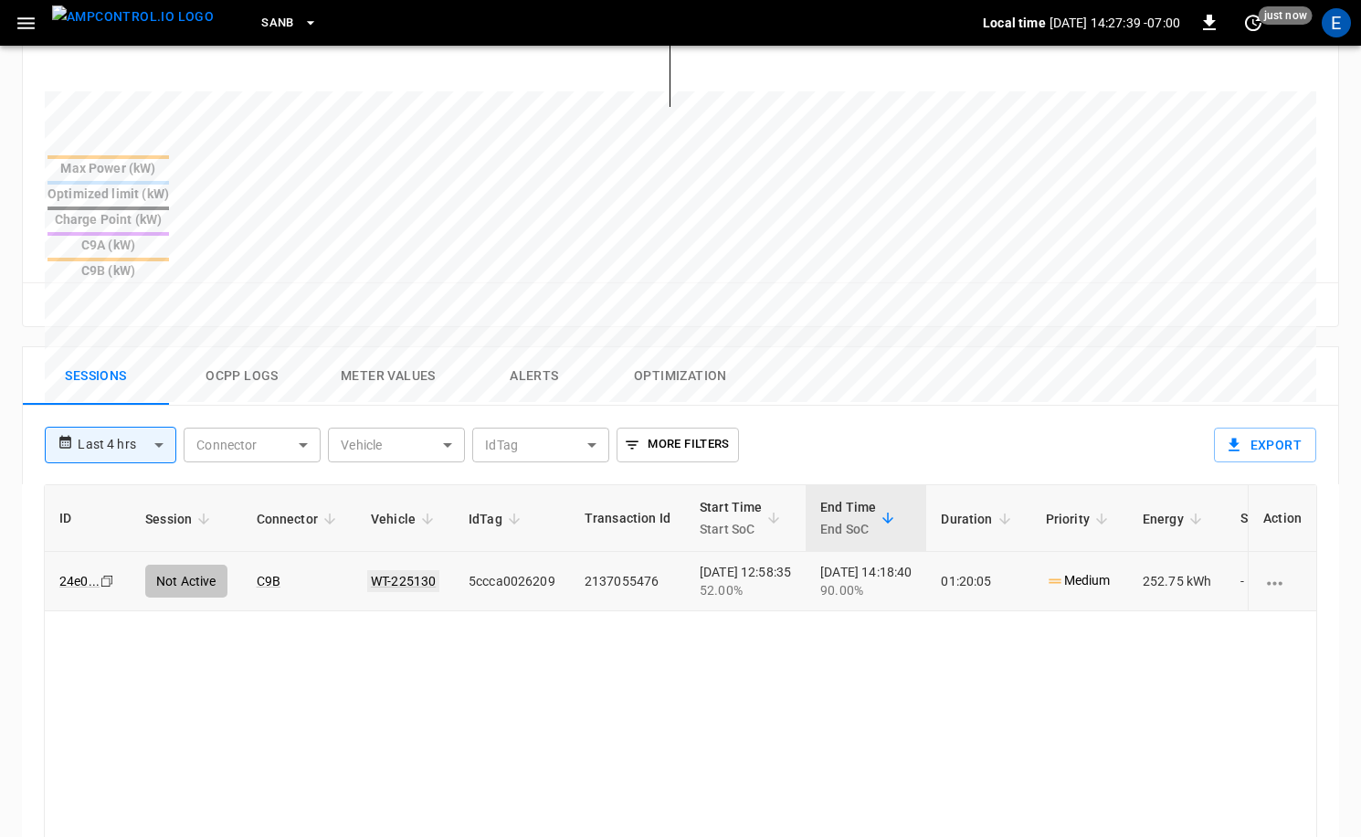
click at [417, 570] on link "WT-225130" at bounding box center [403, 581] width 72 height 22
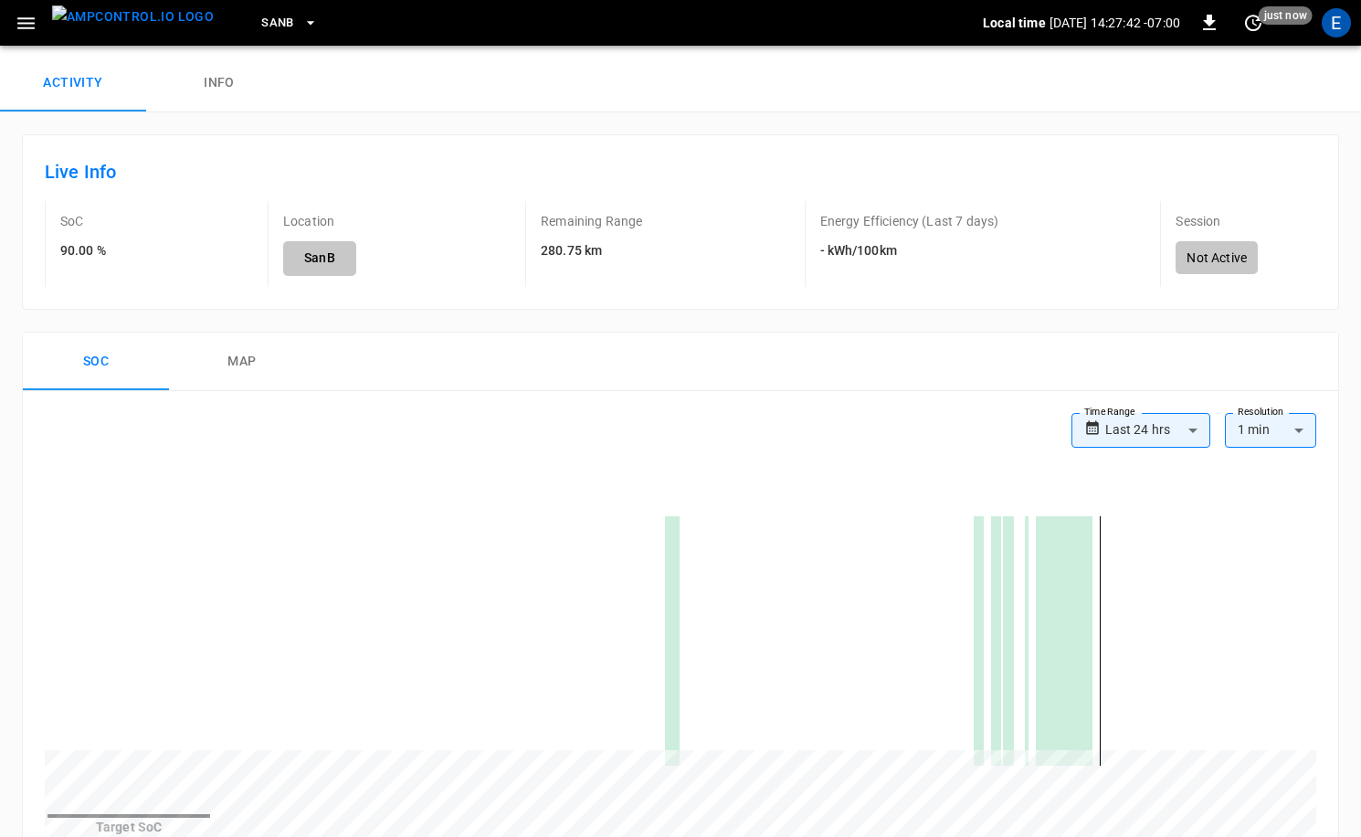
scroll to position [69, 0]
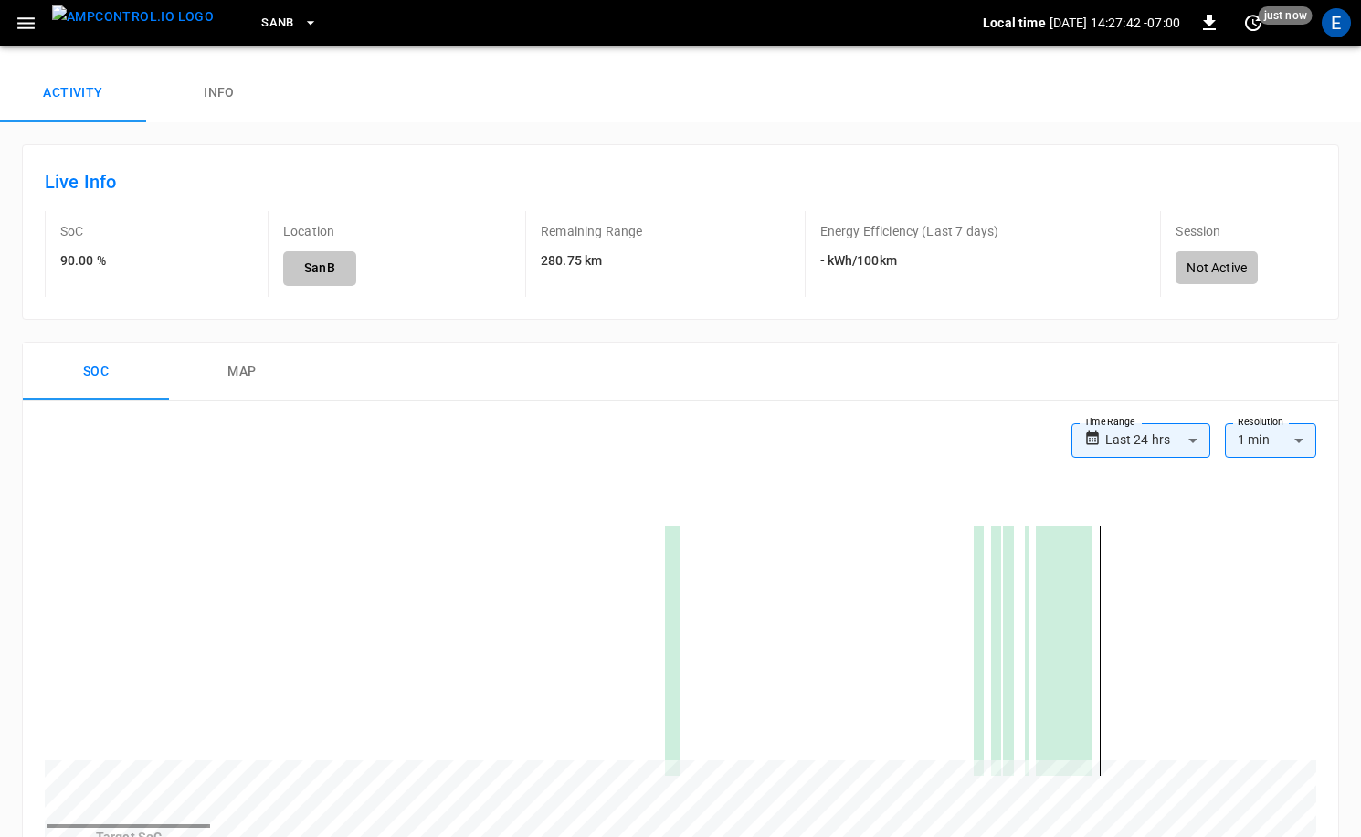
click at [239, 364] on button "map" at bounding box center [242, 372] width 146 height 58
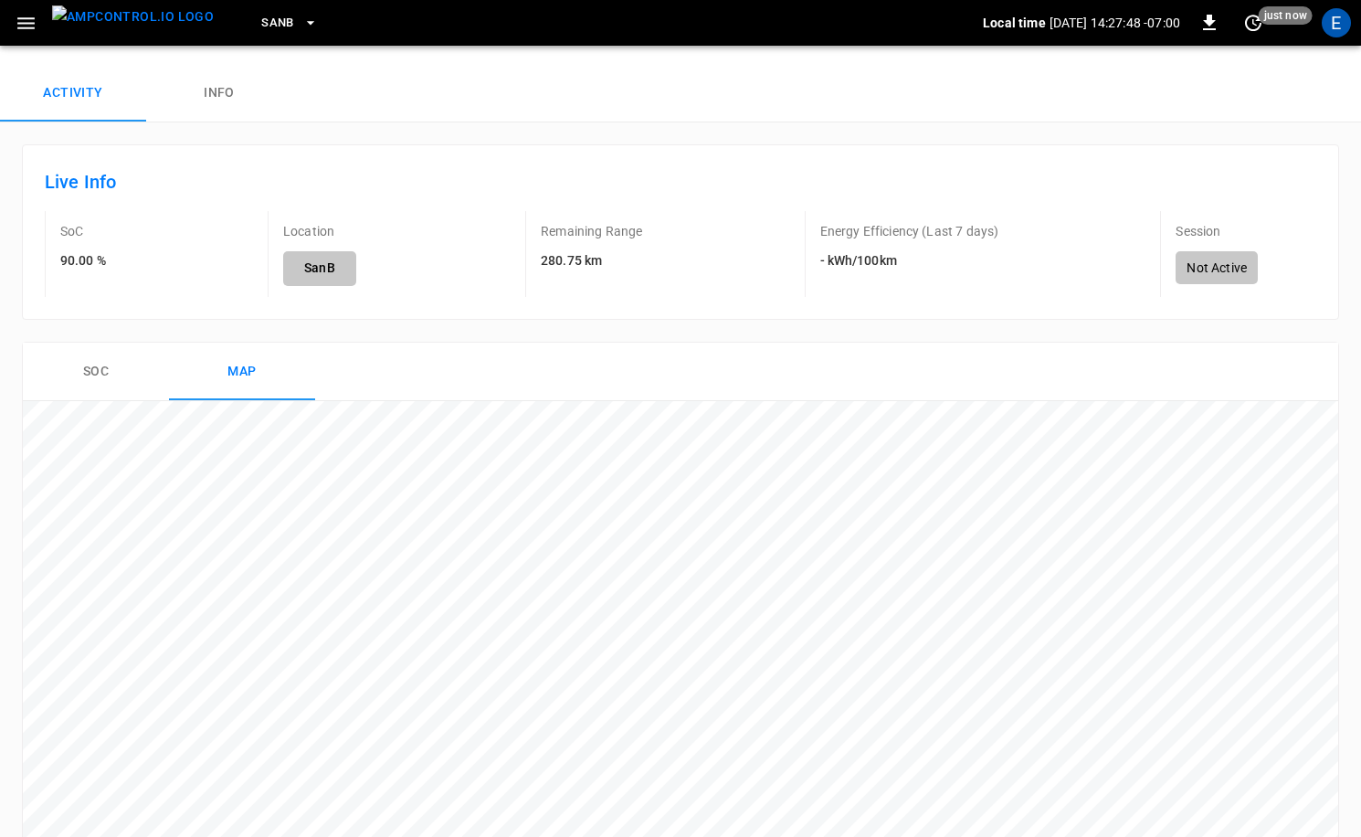
click at [143, 20] on img "menu" at bounding box center [133, 16] width 162 height 23
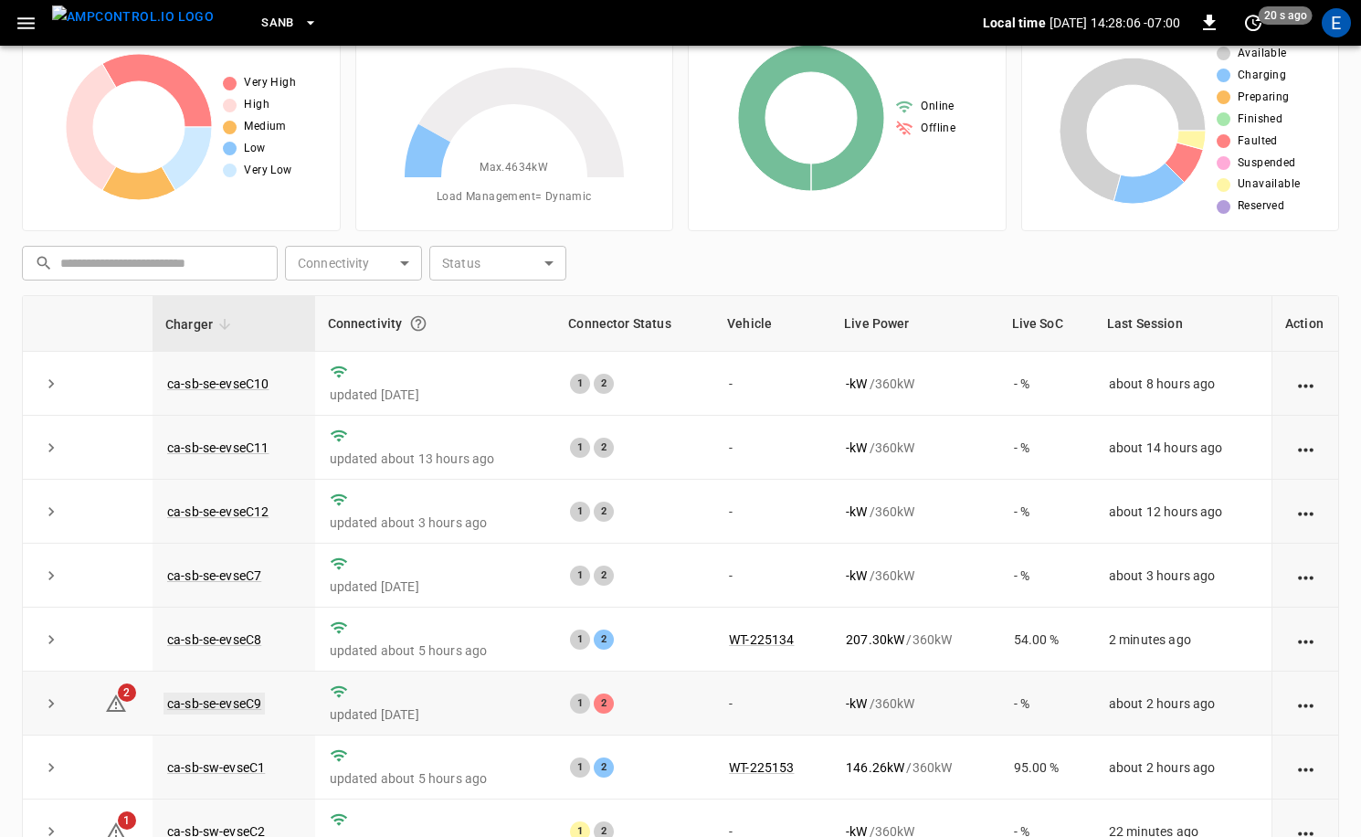
click at [254, 696] on link "ca-sb-se-evseC9" at bounding box center [214, 703] width 101 height 22
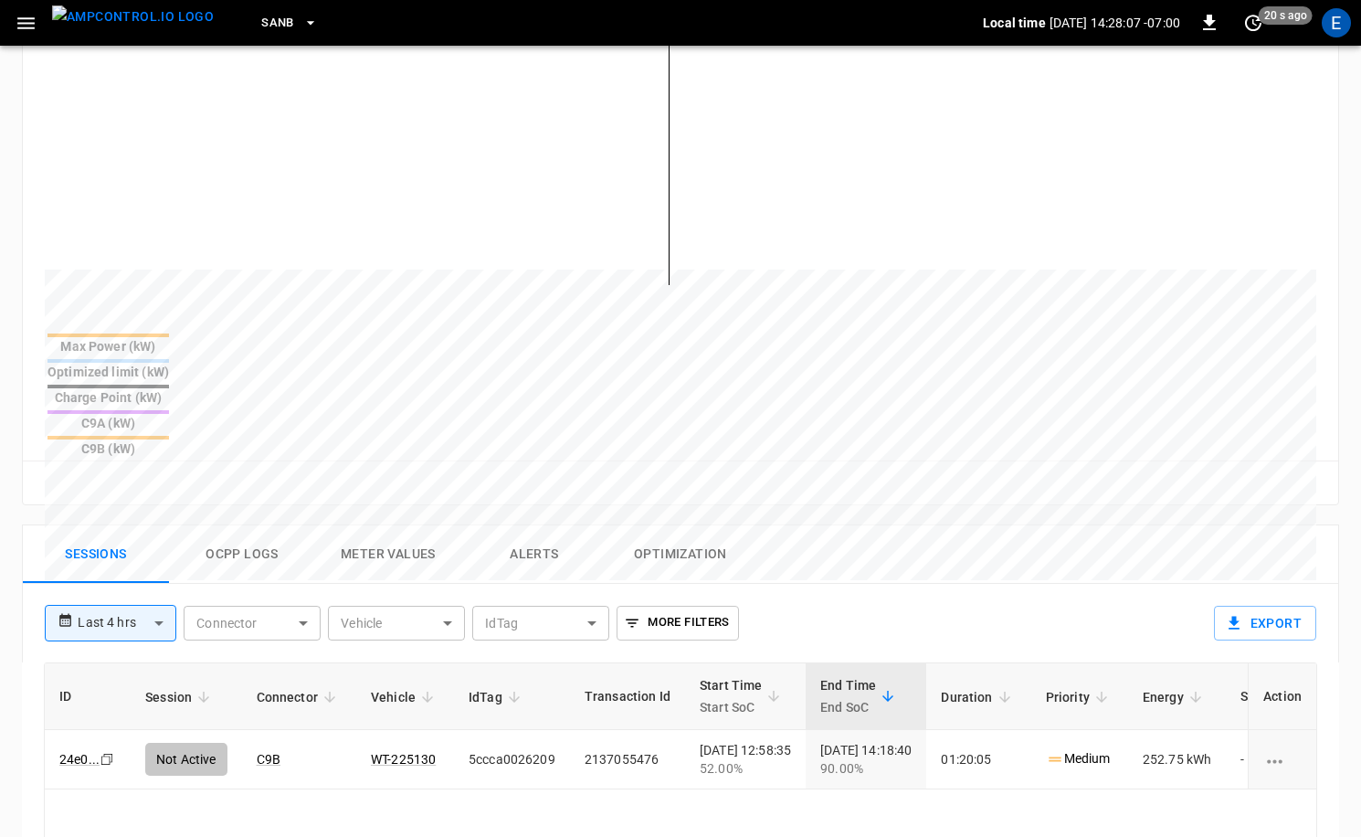
scroll to position [506, 0]
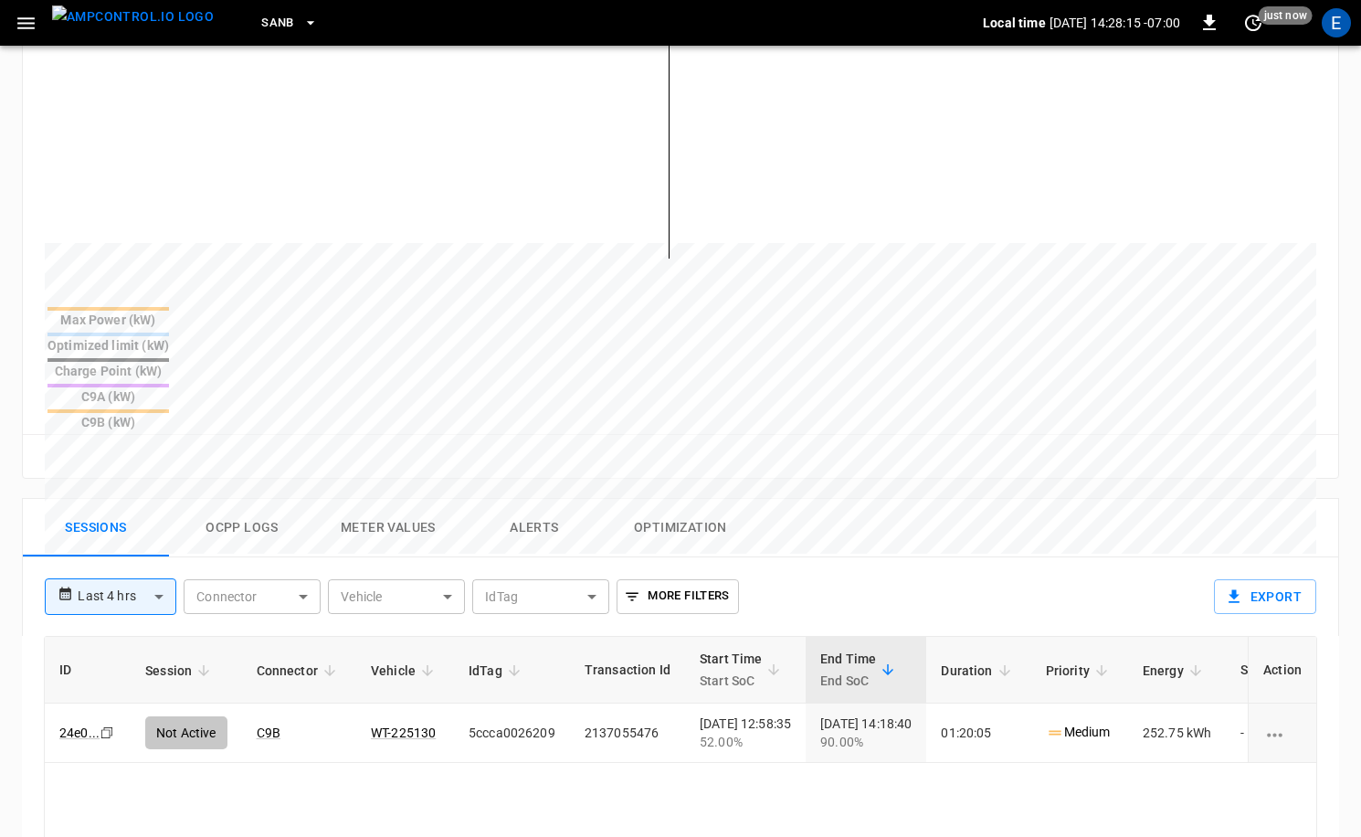
click at [245, 499] on button "Ocpp logs" at bounding box center [242, 528] width 146 height 58
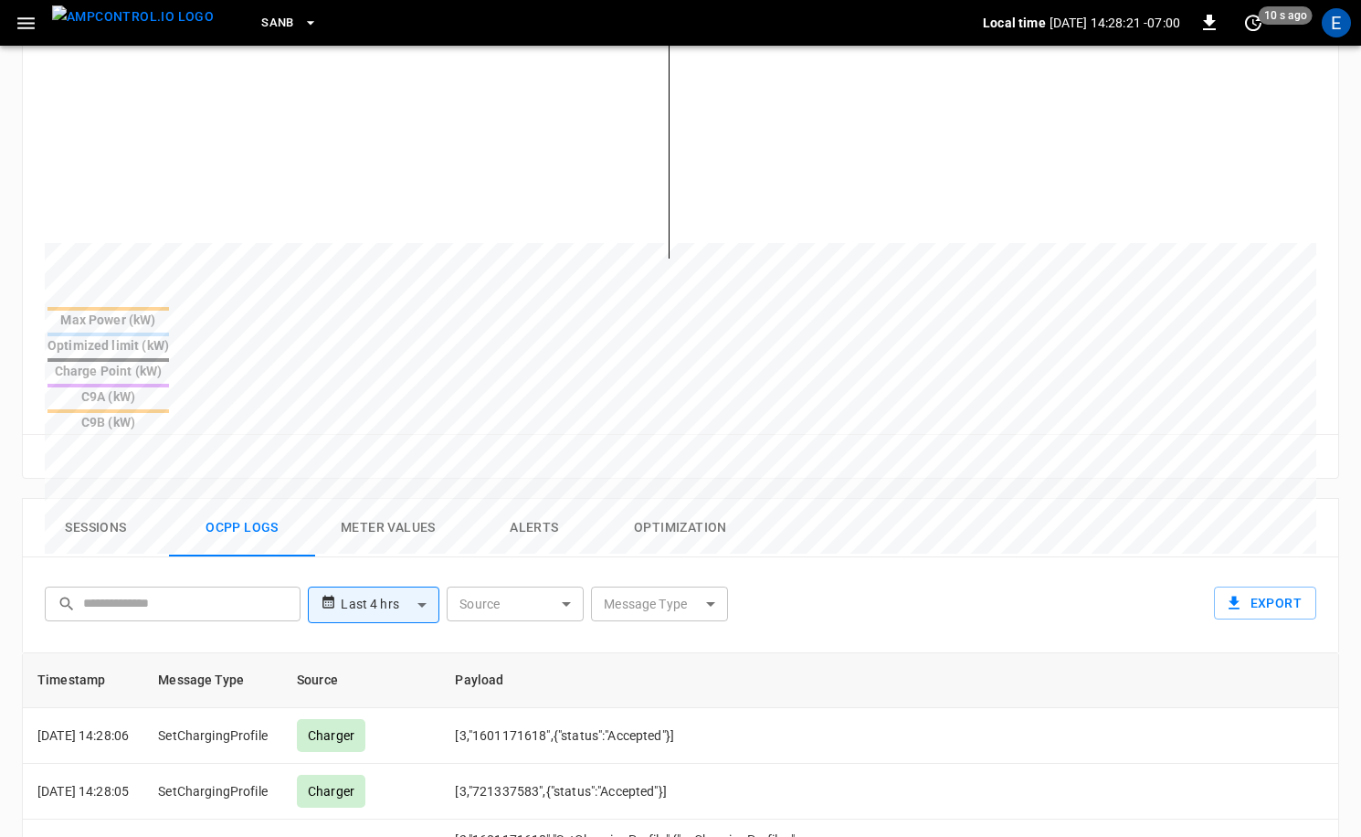
click at [684, 513] on body "**********" at bounding box center [680, 401] width 1361 height 1815
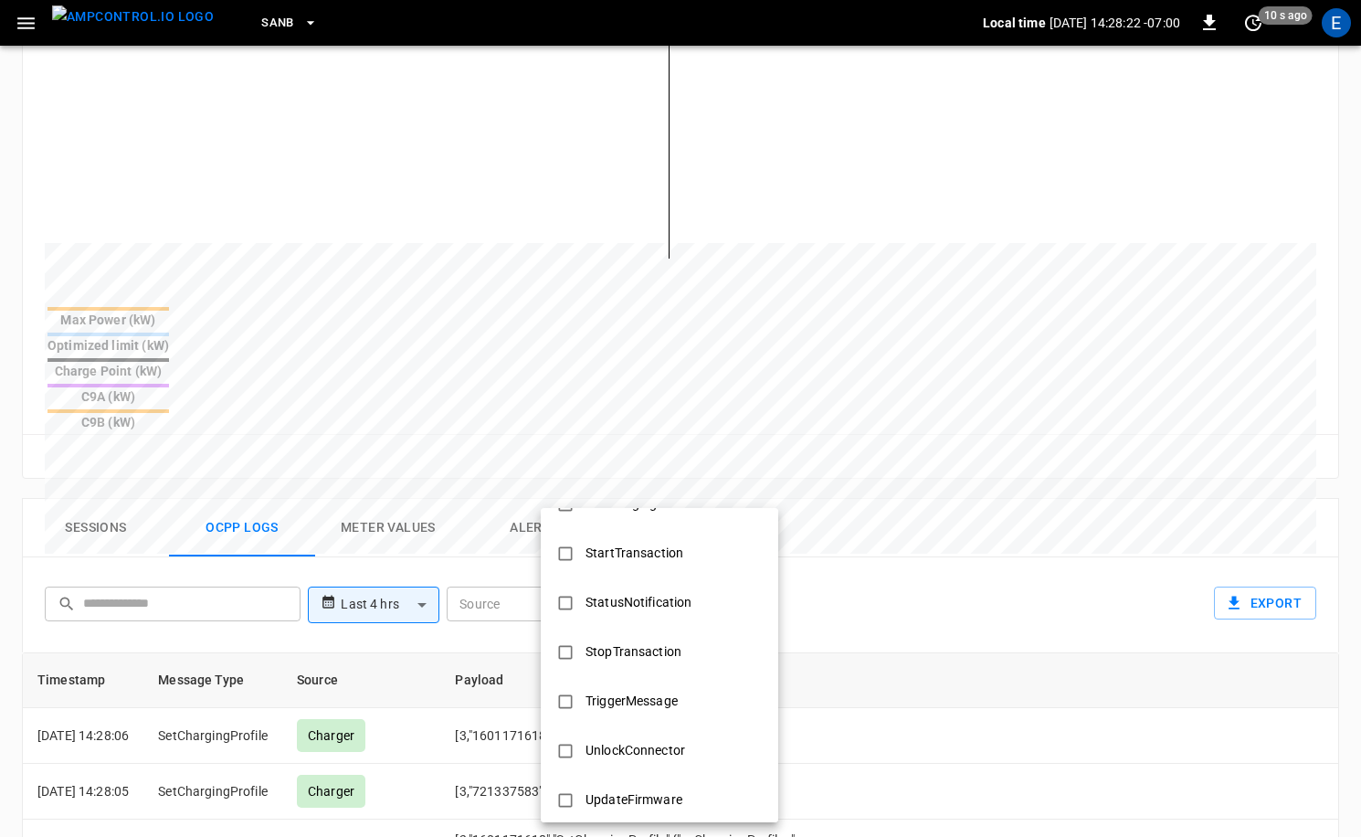
click at [641, 627] on ul "Authorize BootNotification ChangeAvailability ChangeConfiguration ClearCache Cl…" at bounding box center [659, 233] width 237 height 1198
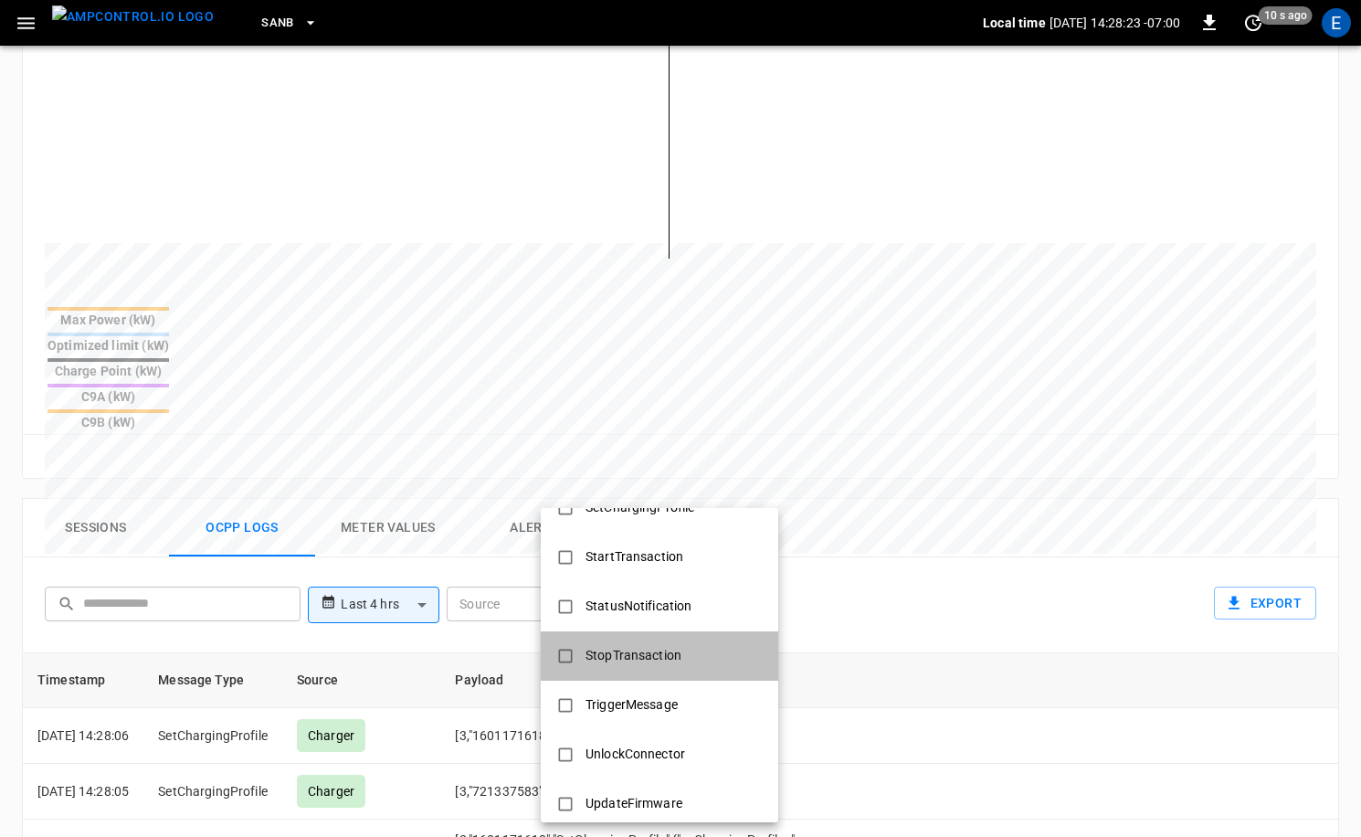
click at [625, 653] on div "StopTransaction" at bounding box center [634, 655] width 118 height 34
type input "**********"
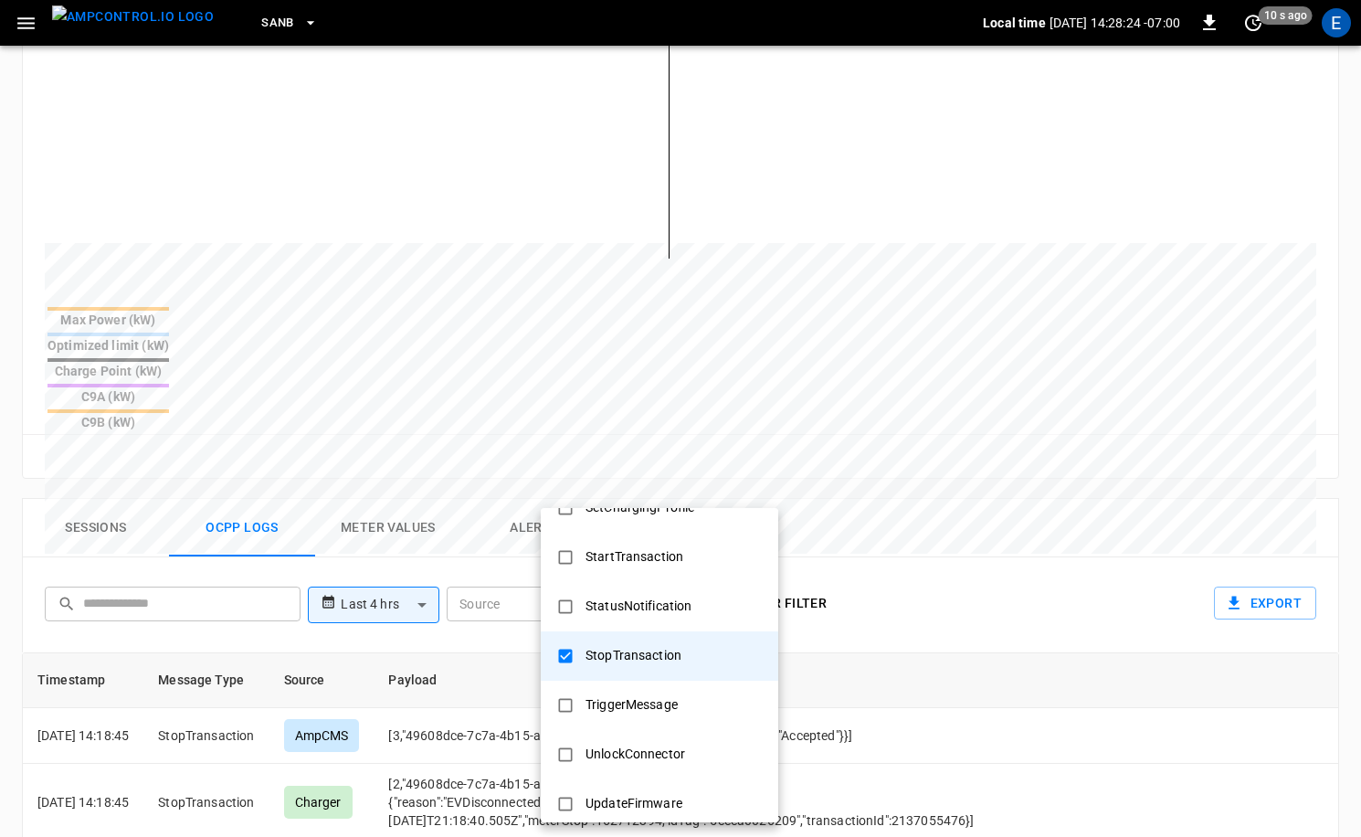
click at [1039, 584] on div at bounding box center [680, 418] width 1361 height 837
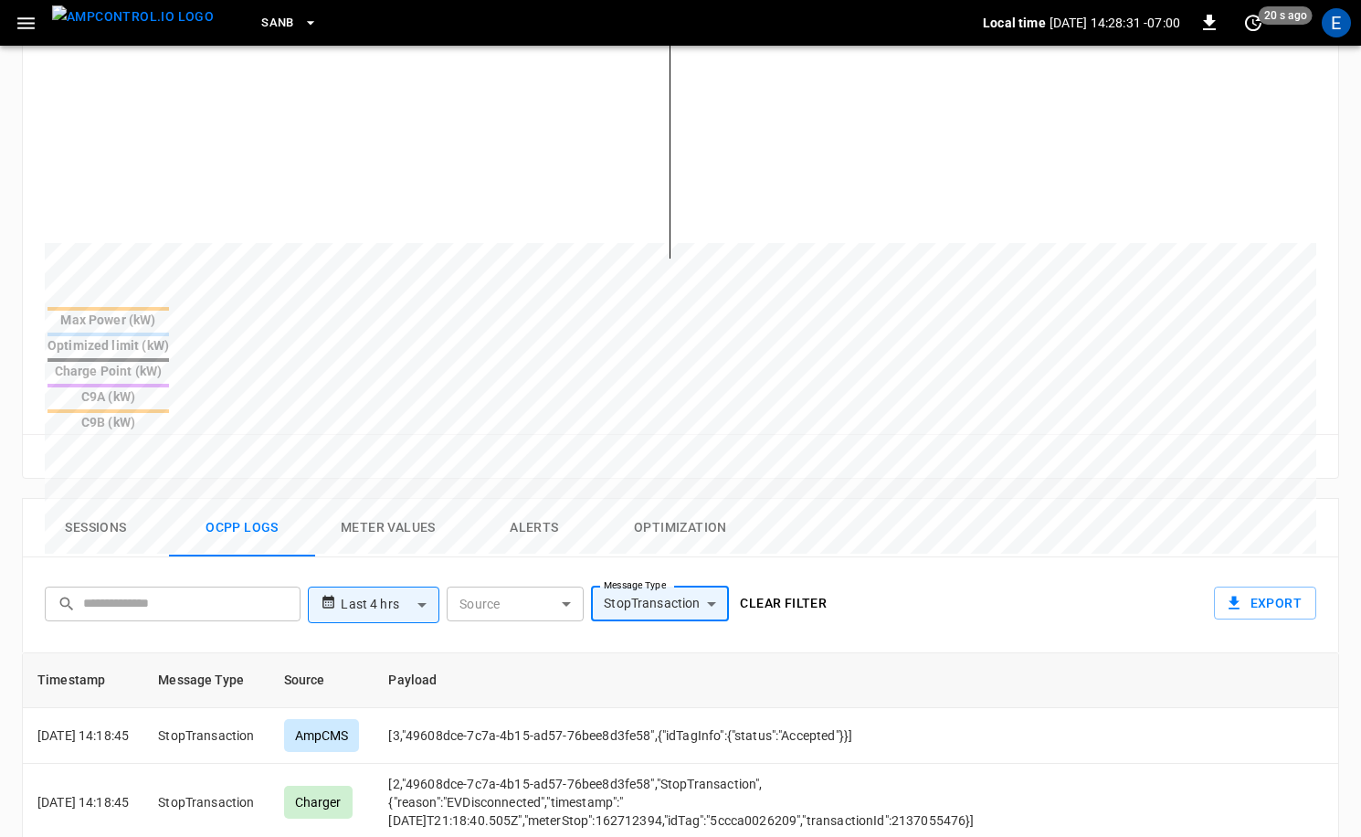
click at [134, 499] on button "Sessions" at bounding box center [96, 528] width 146 height 58
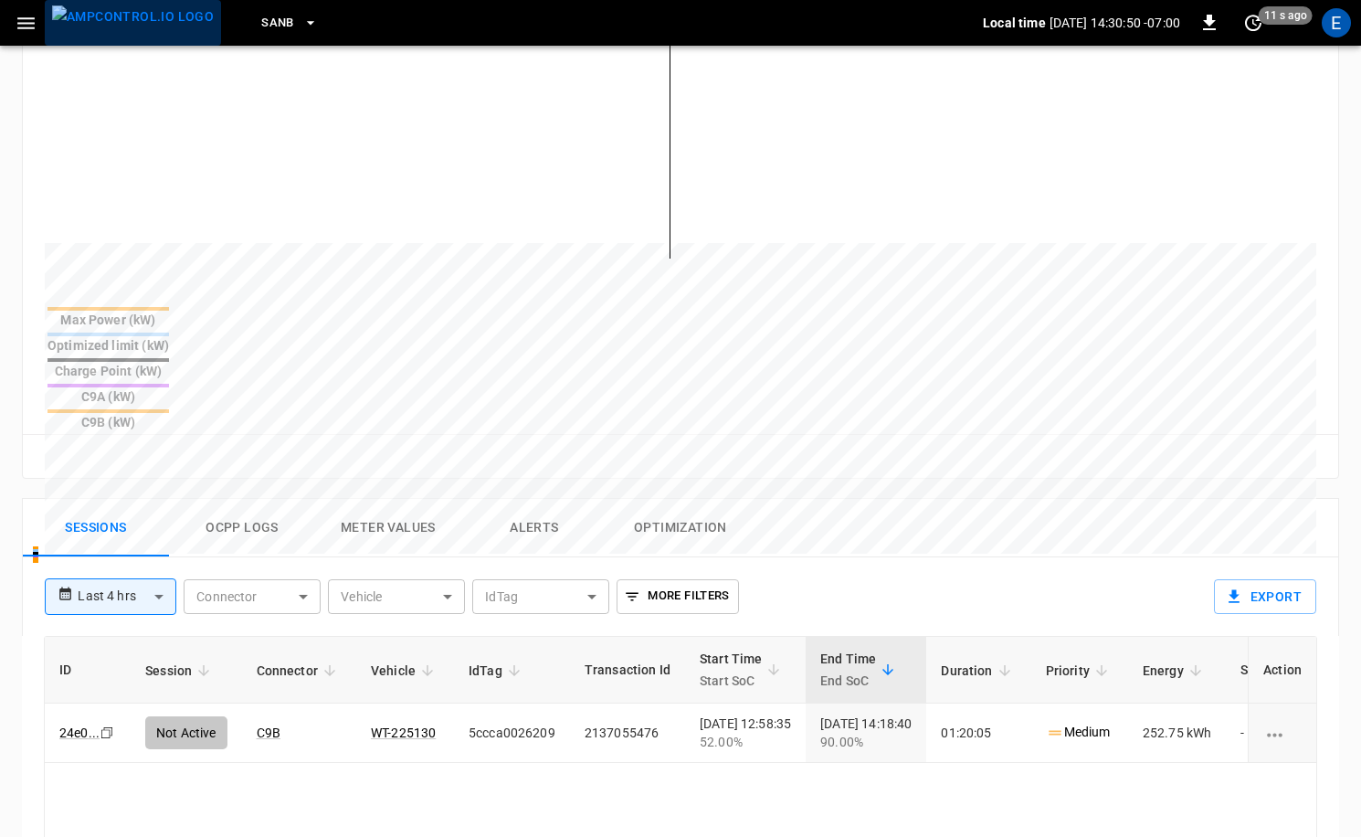
click at [148, 26] on img "menu" at bounding box center [133, 16] width 162 height 23
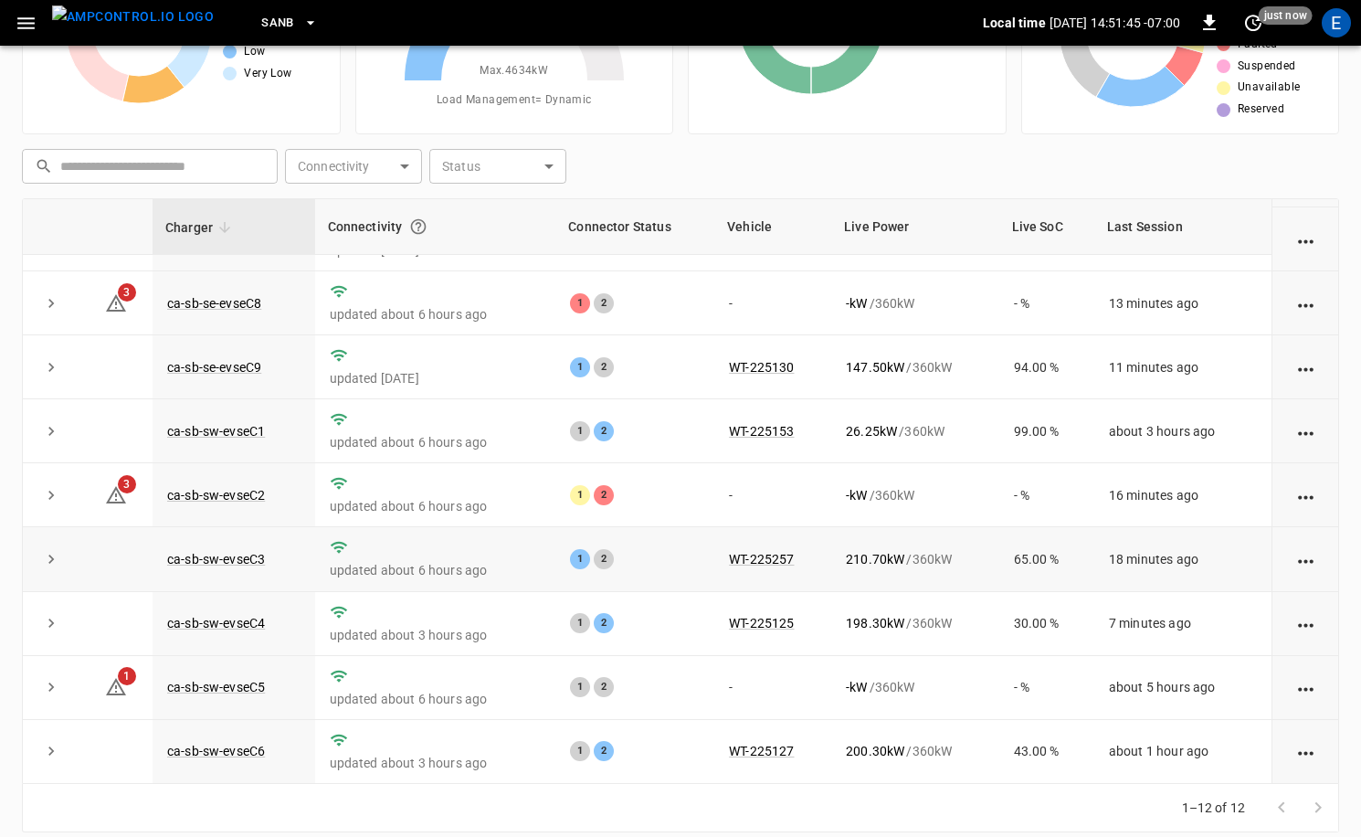
scroll to position [81, 0]
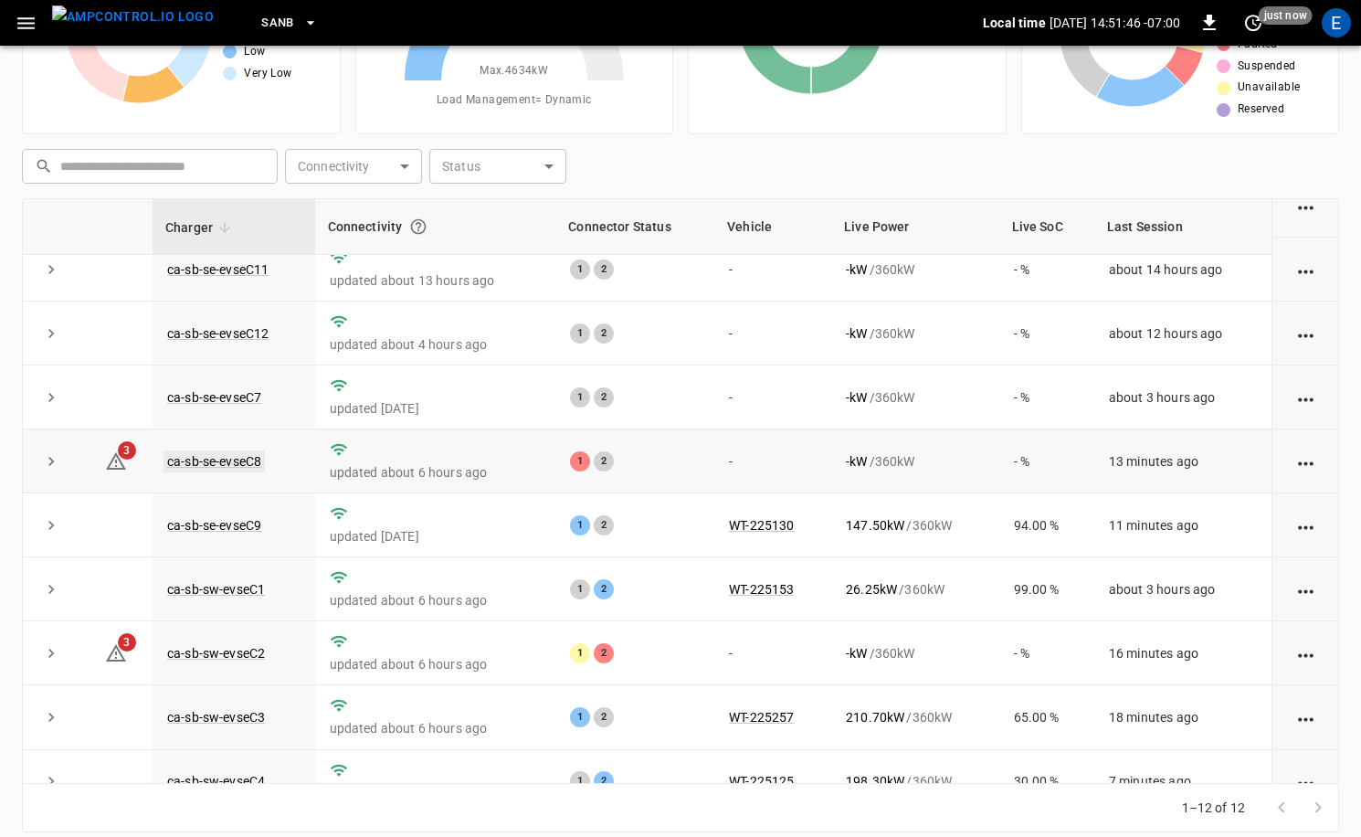
click at [241, 455] on link "ca-sb-se-evseC8" at bounding box center [214, 461] width 101 height 22
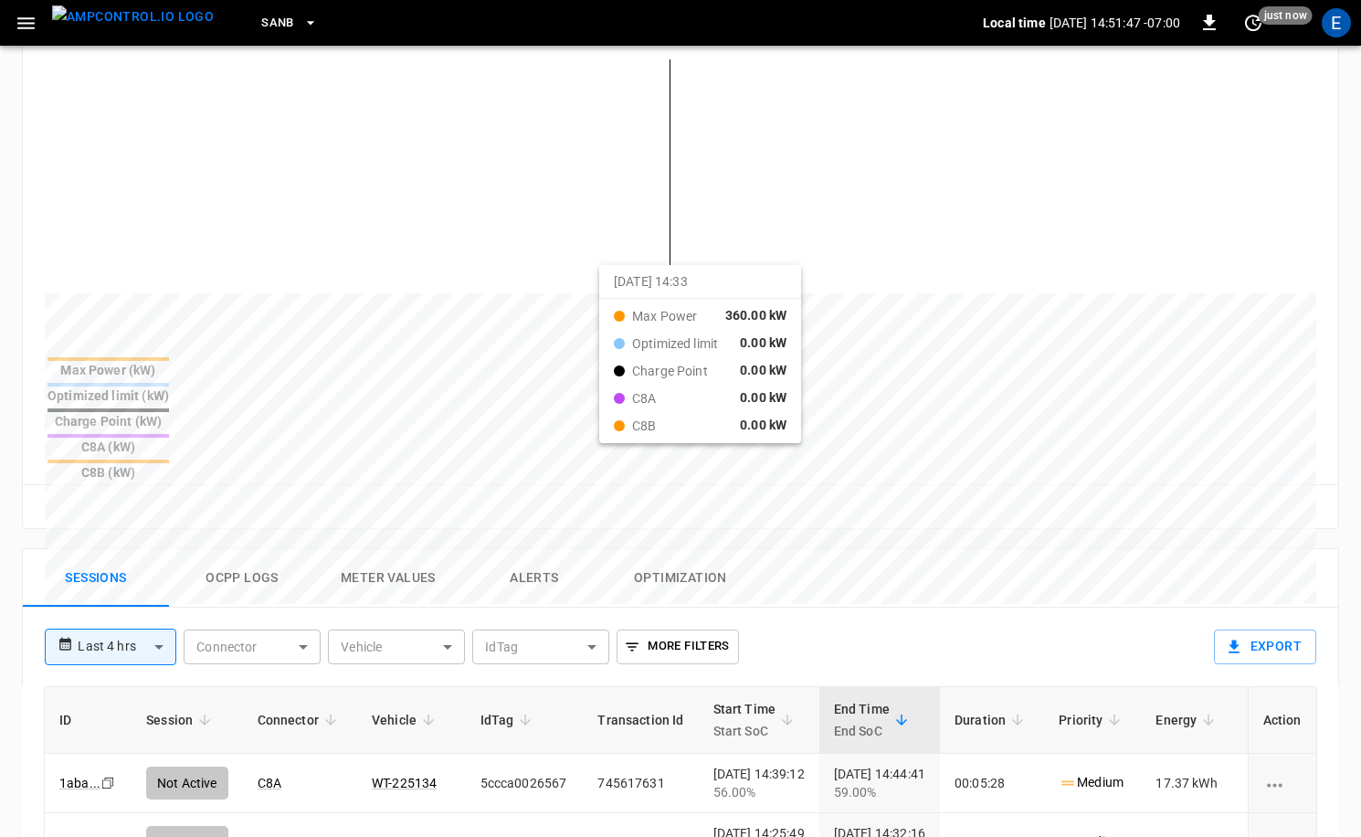
scroll to position [670, 0]
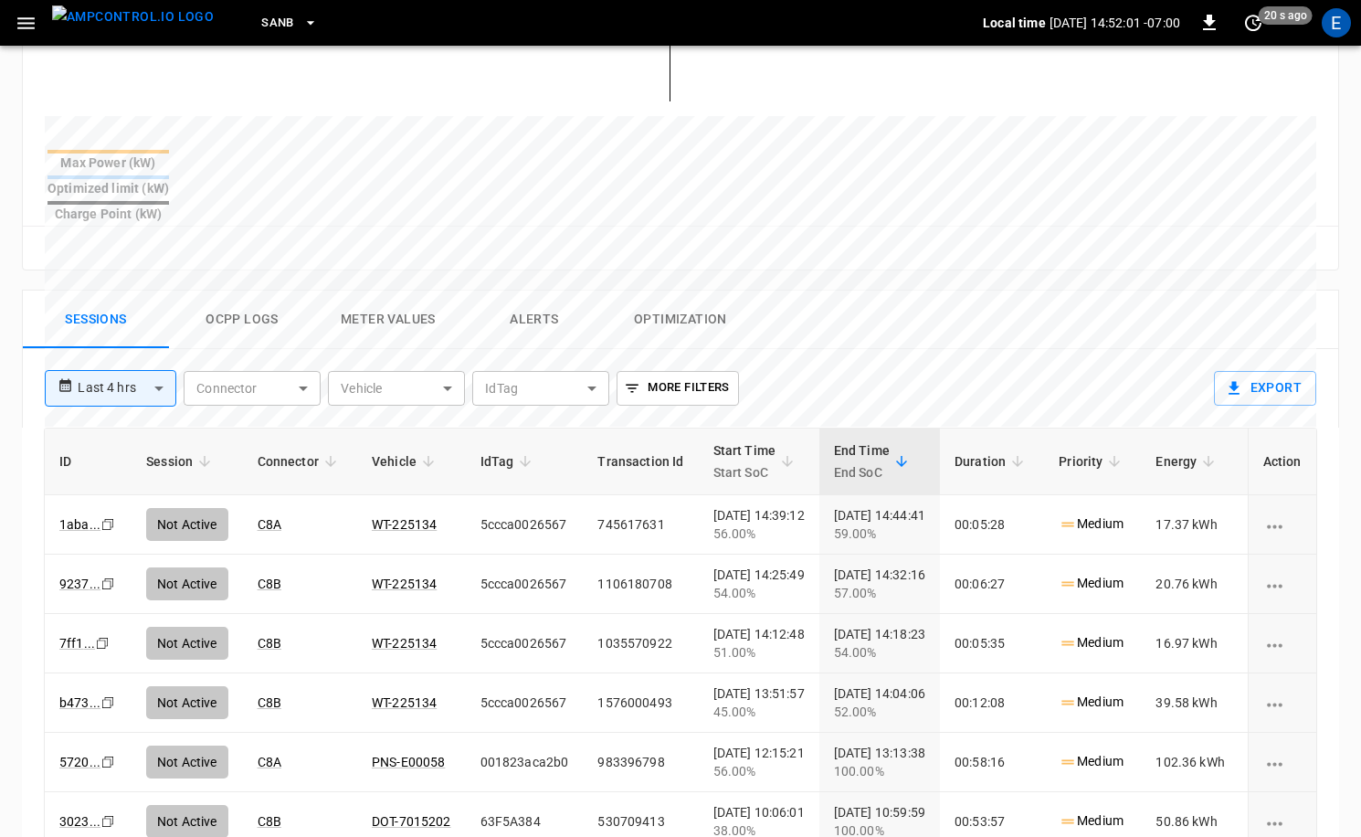
click at [153, 22] on img "menu" at bounding box center [133, 16] width 162 height 23
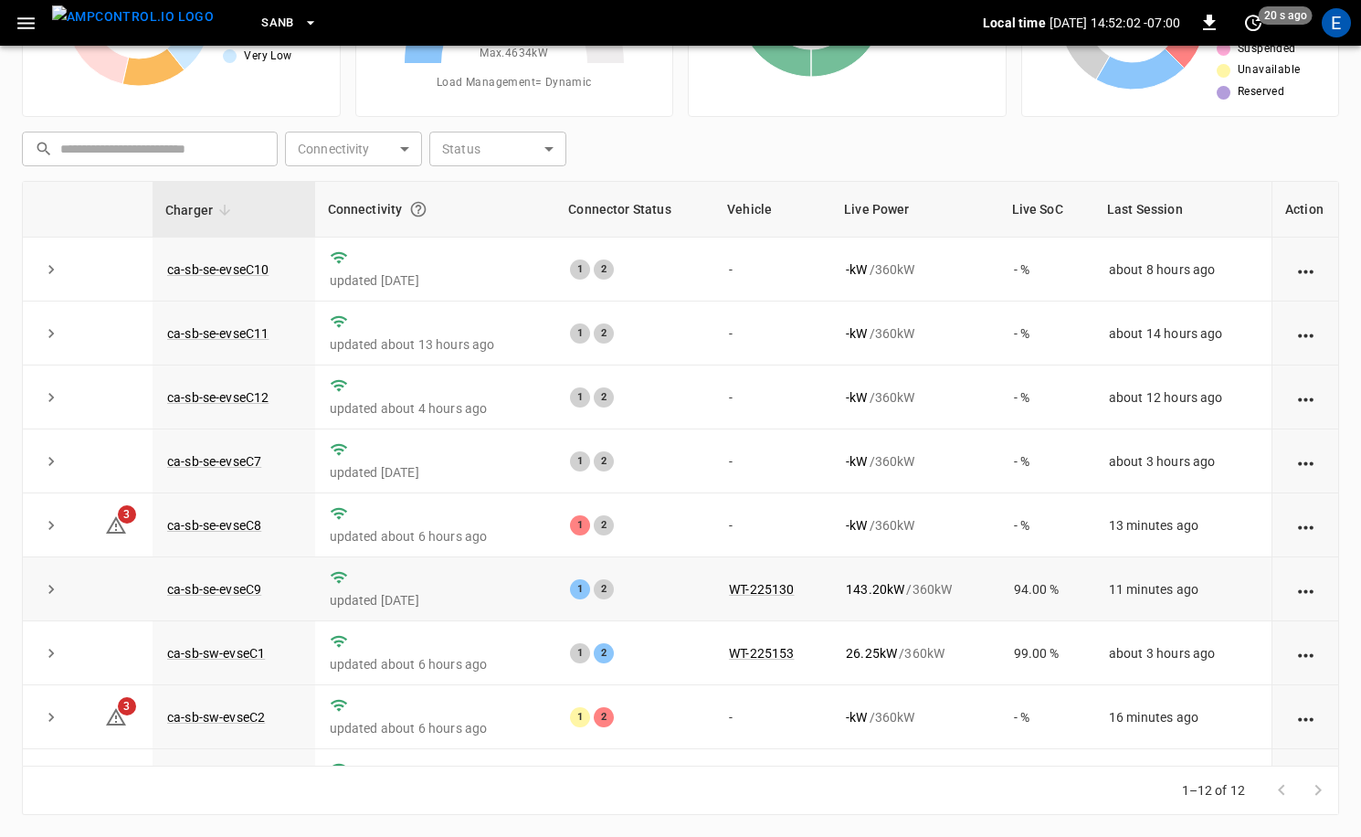
scroll to position [239, 0]
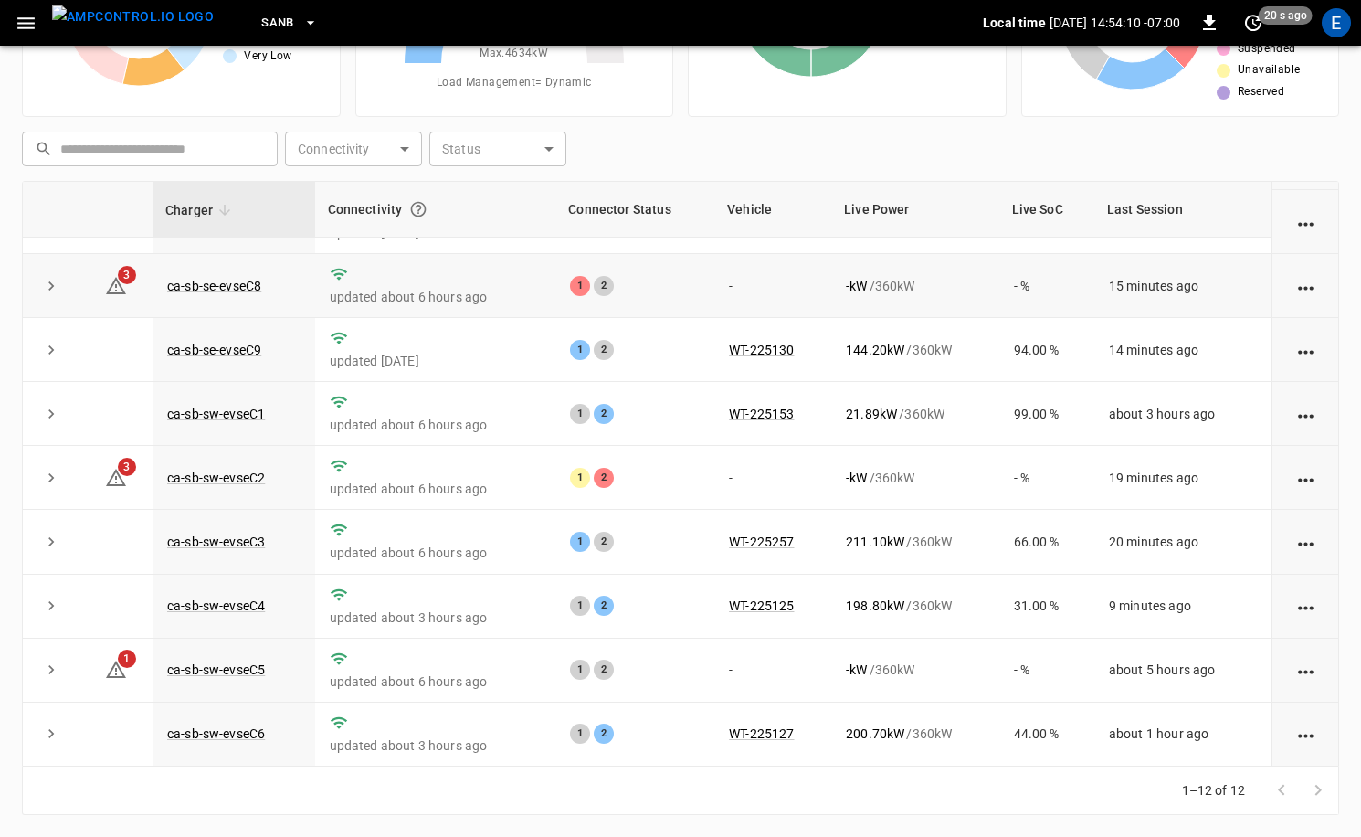
click at [257, 296] on td "ca-sb-se-evseC8" at bounding box center [234, 286] width 163 height 64
click at [258, 290] on link "ca-sb-se-evseC8" at bounding box center [214, 286] width 101 height 22
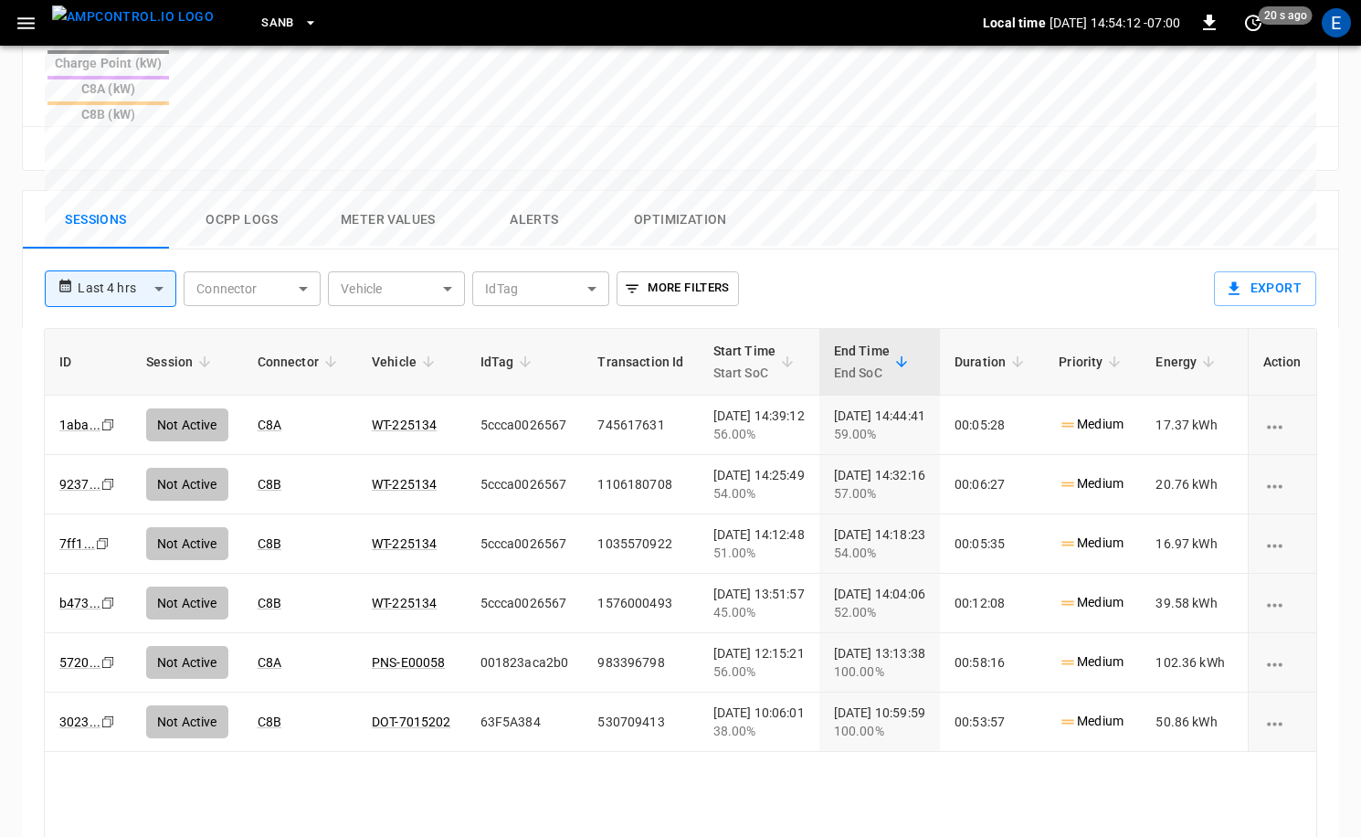
scroll to position [881, 0]
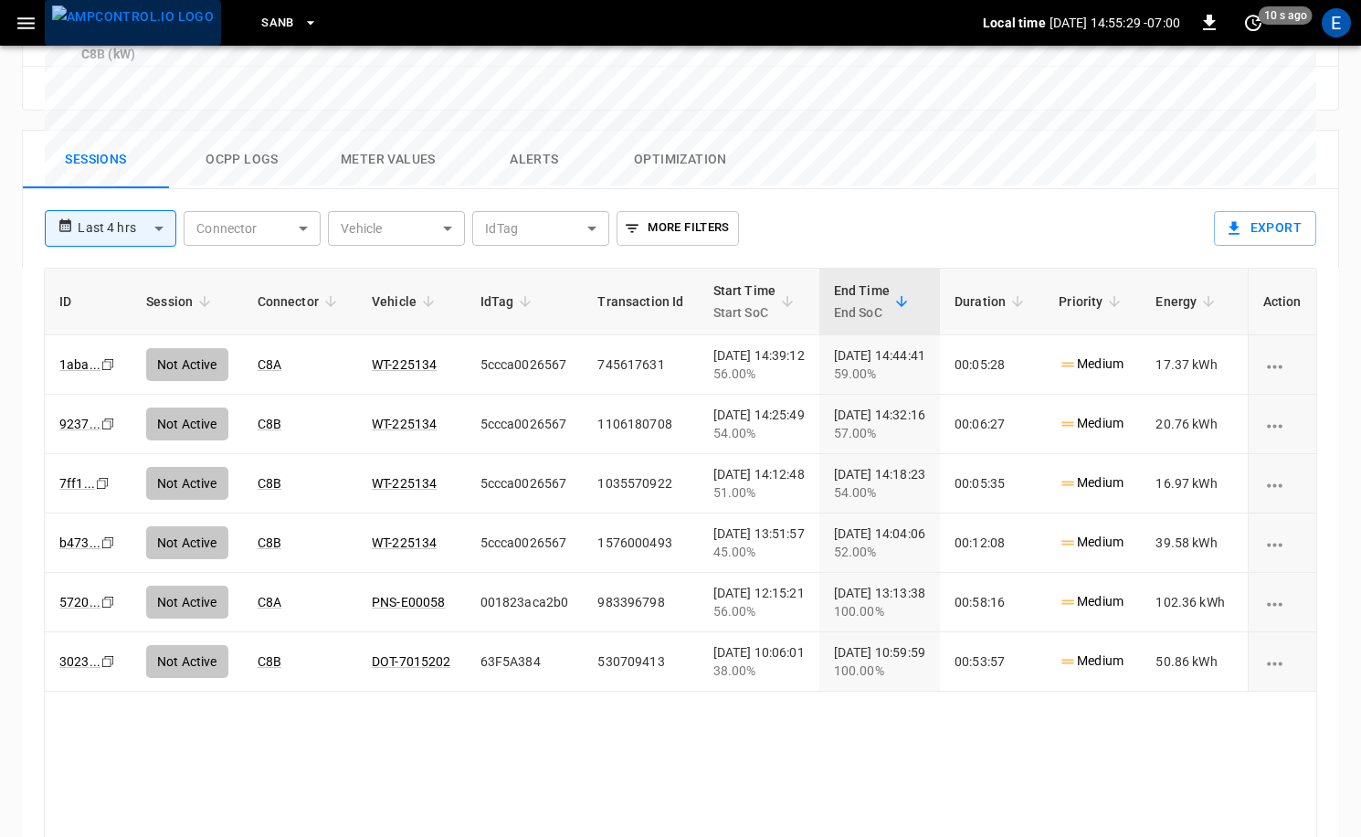
click at [150, 27] on img "menu" at bounding box center [133, 16] width 162 height 23
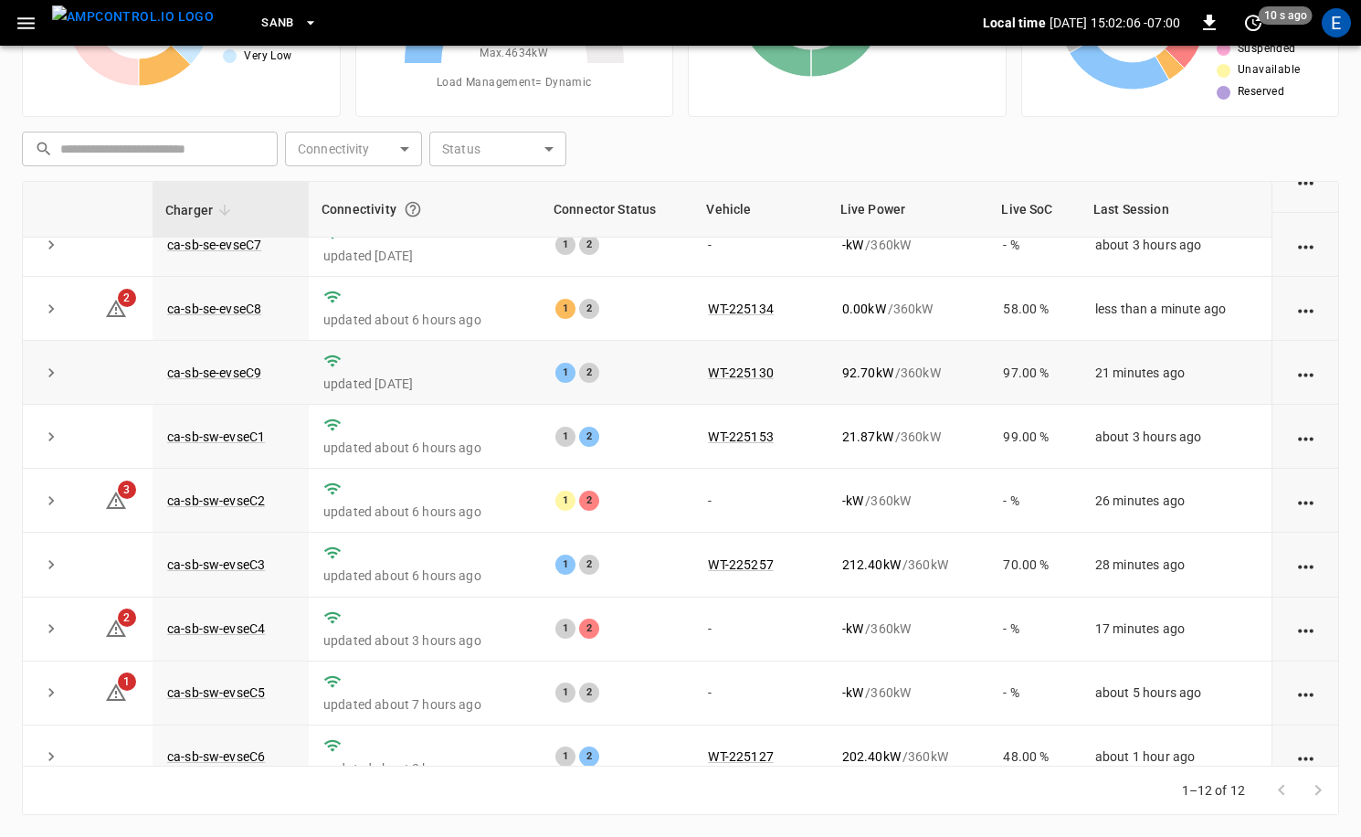
scroll to position [215, 0]
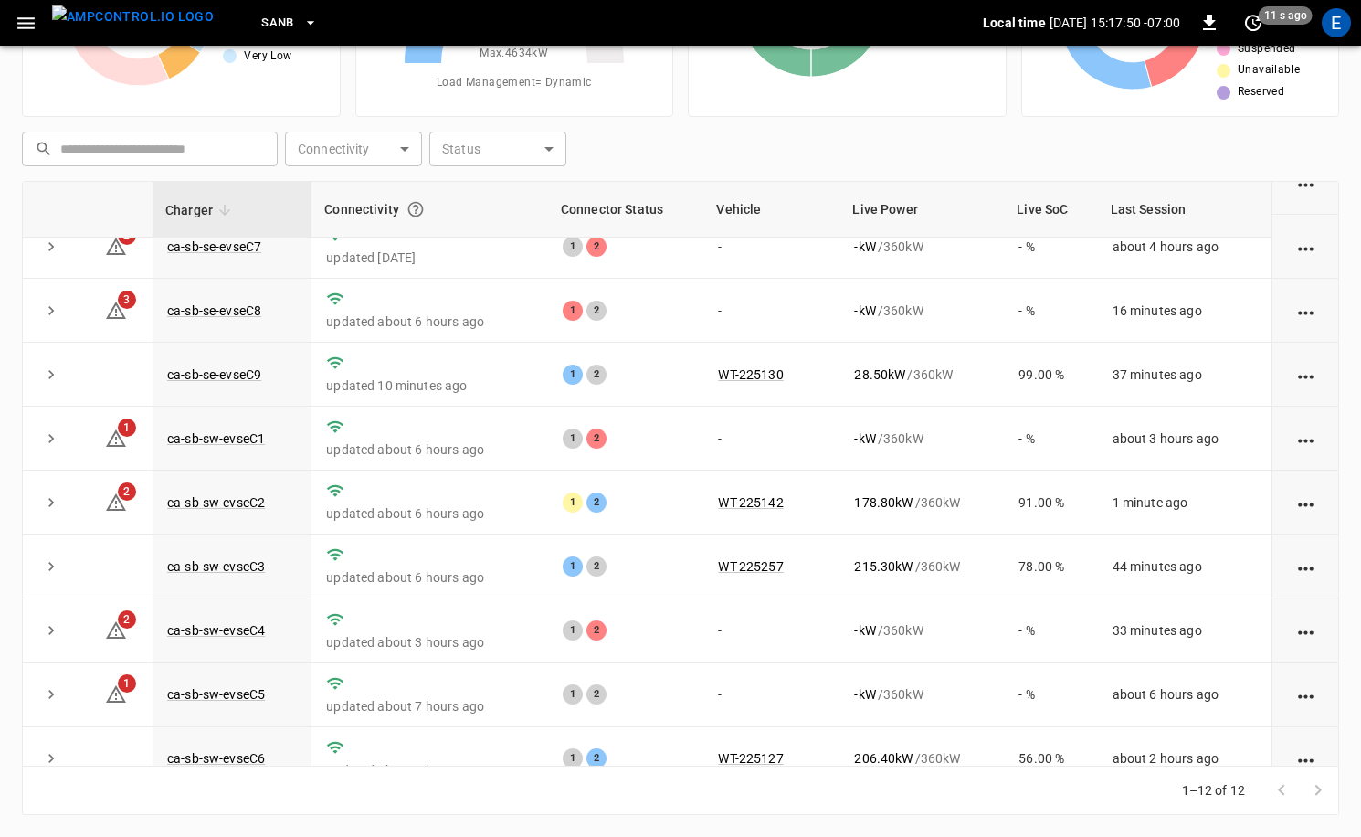
click at [164, 23] on img "menu" at bounding box center [133, 16] width 162 height 23
